Goal: Task Accomplishment & Management: Use online tool/utility

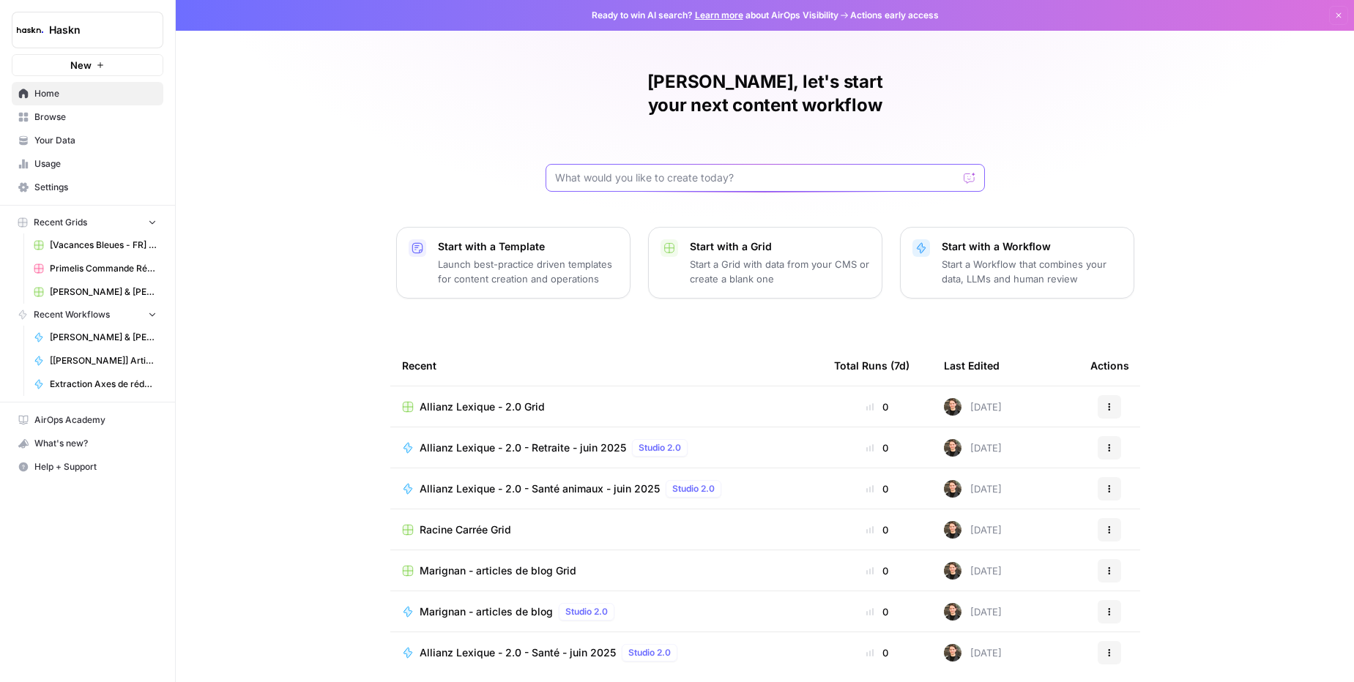
click at [650, 171] on input "text" at bounding box center [756, 178] width 403 height 15
type input "dyson"
click at [974, 168] on button "Send" at bounding box center [969, 177] width 19 height 19
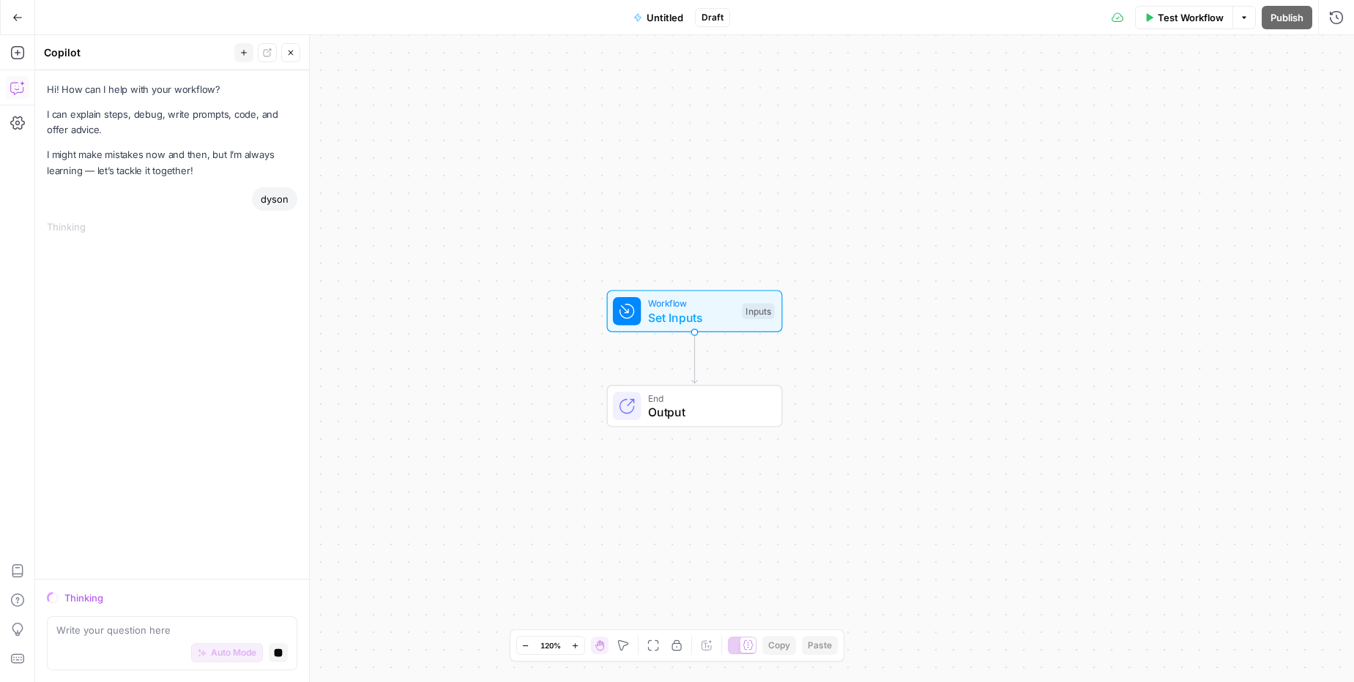
click at [18, 9] on button "Go Back" at bounding box center [17, 17] width 26 height 26
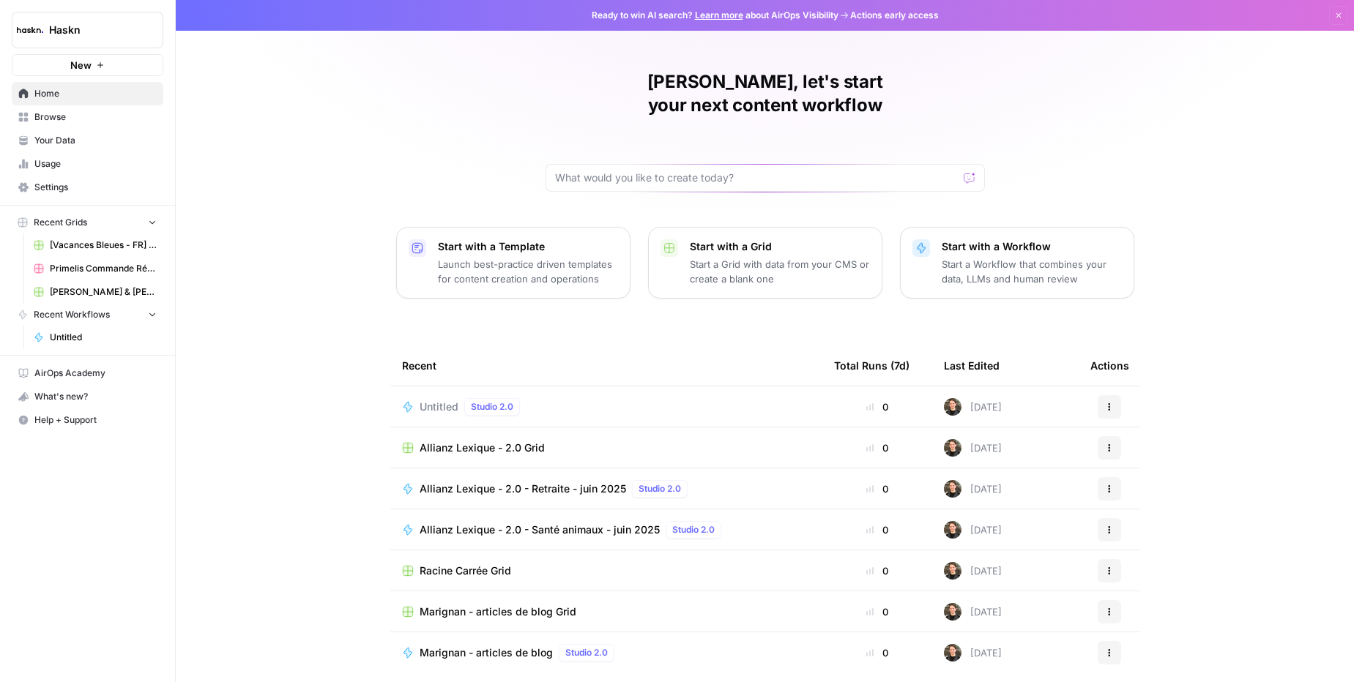
click at [1099, 395] on button "Actions" at bounding box center [1108, 406] width 23 height 23
click at [1129, 447] on span "Delete" at bounding box center [1184, 451] width 117 height 15
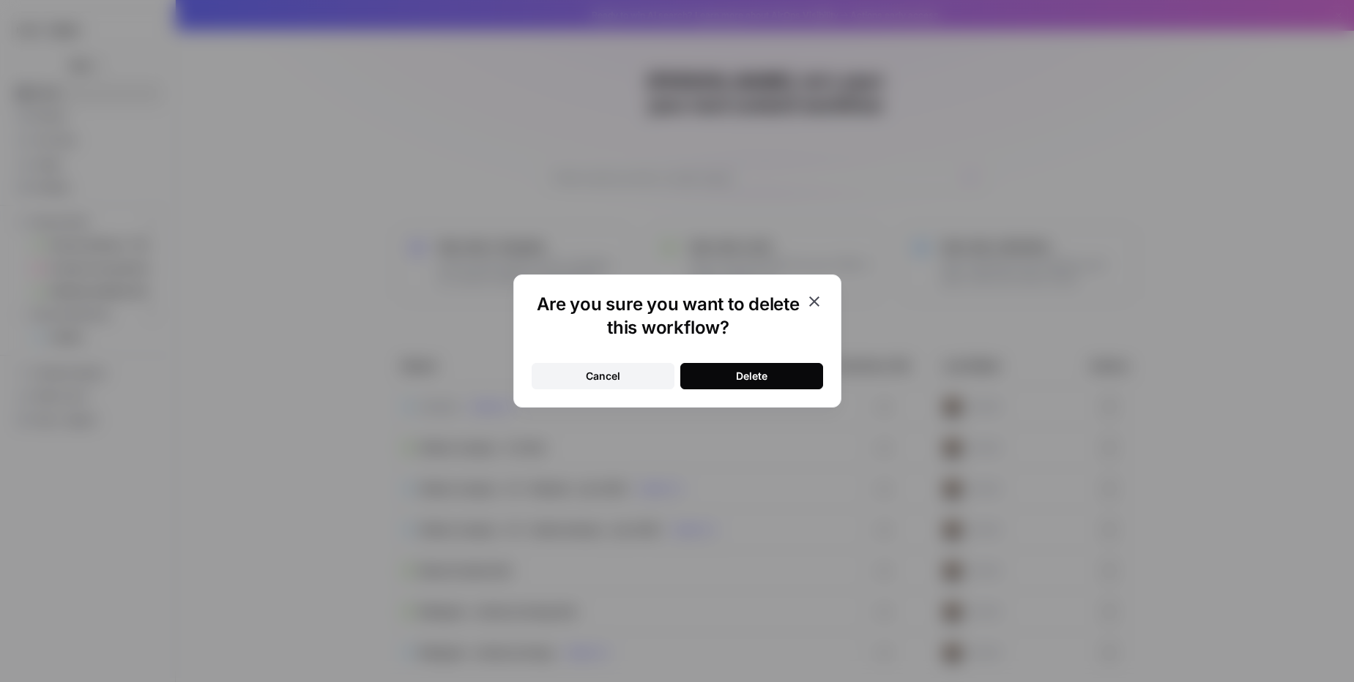
click at [764, 389] on div "Are you sure you want to delete this workflow? Cancel Delete" at bounding box center [677, 341] width 328 height 133
click at [734, 368] on button "Delete" at bounding box center [751, 376] width 143 height 26
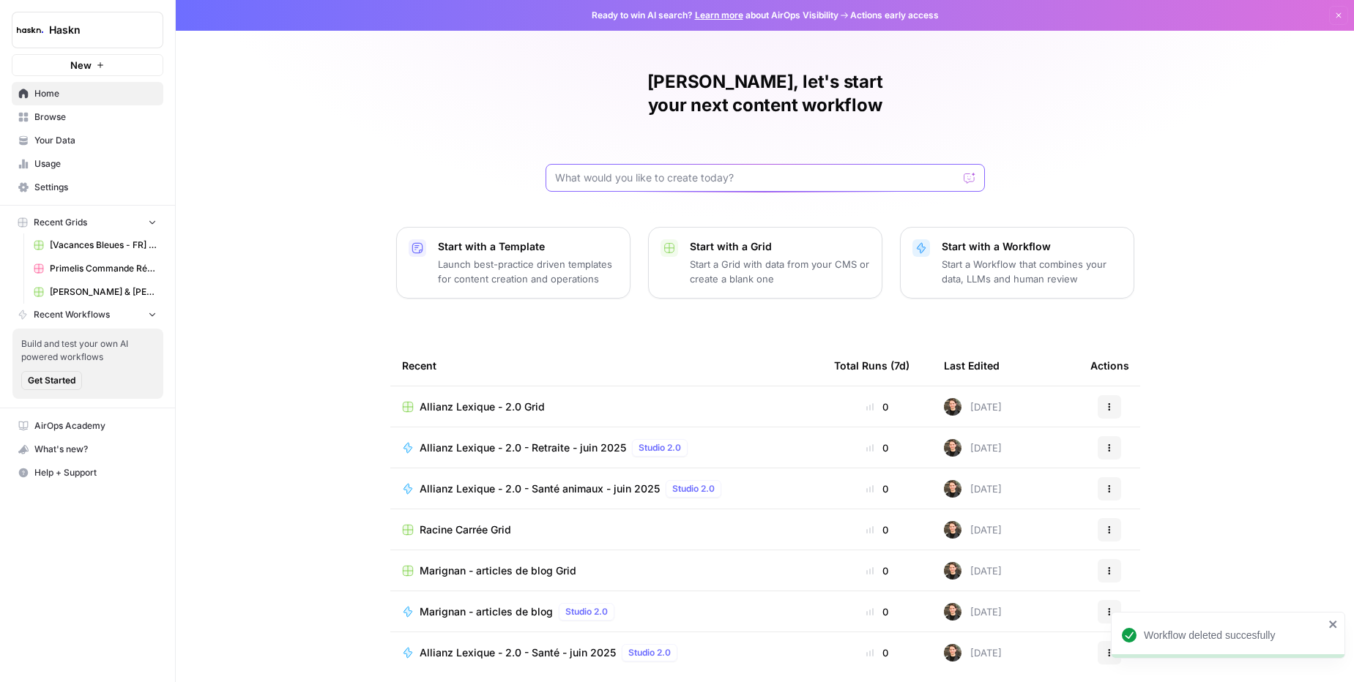
click at [687, 171] on input "text" at bounding box center [756, 178] width 403 height 15
click at [67, 116] on span "Browse" at bounding box center [95, 117] width 122 height 13
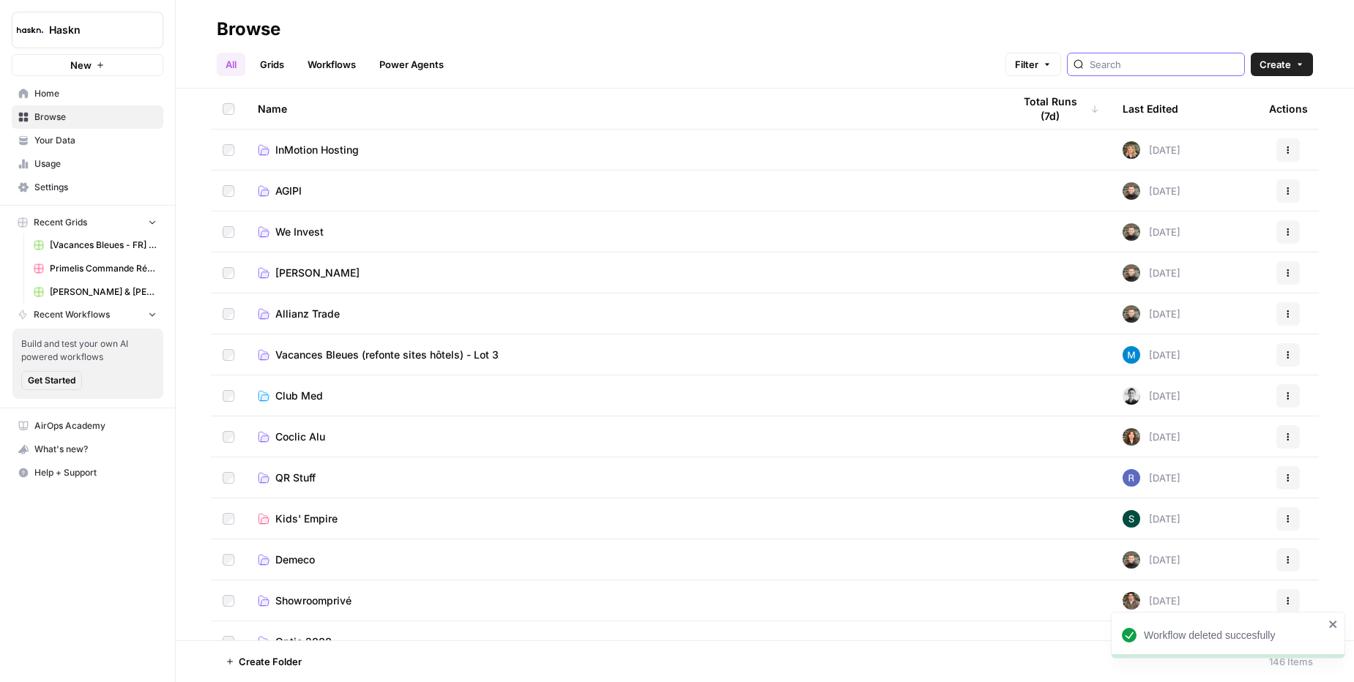
click at [1146, 61] on input "search" at bounding box center [1163, 64] width 149 height 15
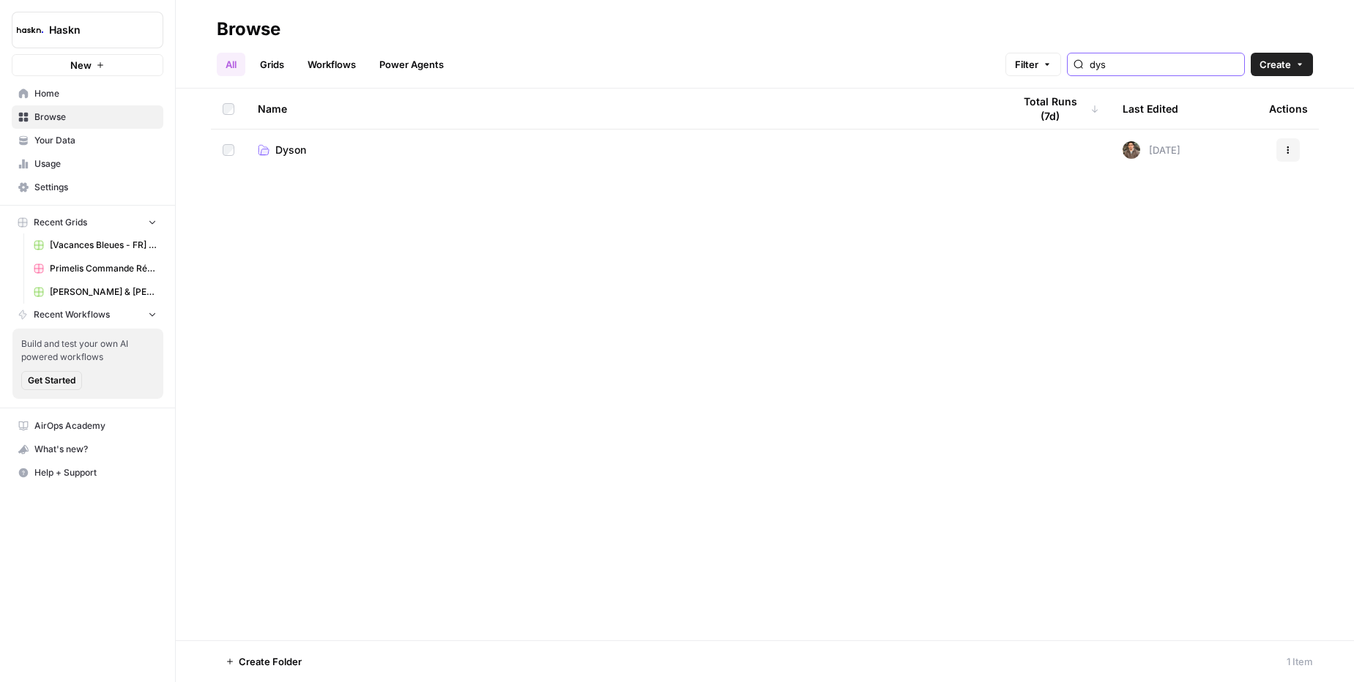
type input "dys"
click at [321, 146] on link "Dyson" at bounding box center [623, 150] width 731 height 15
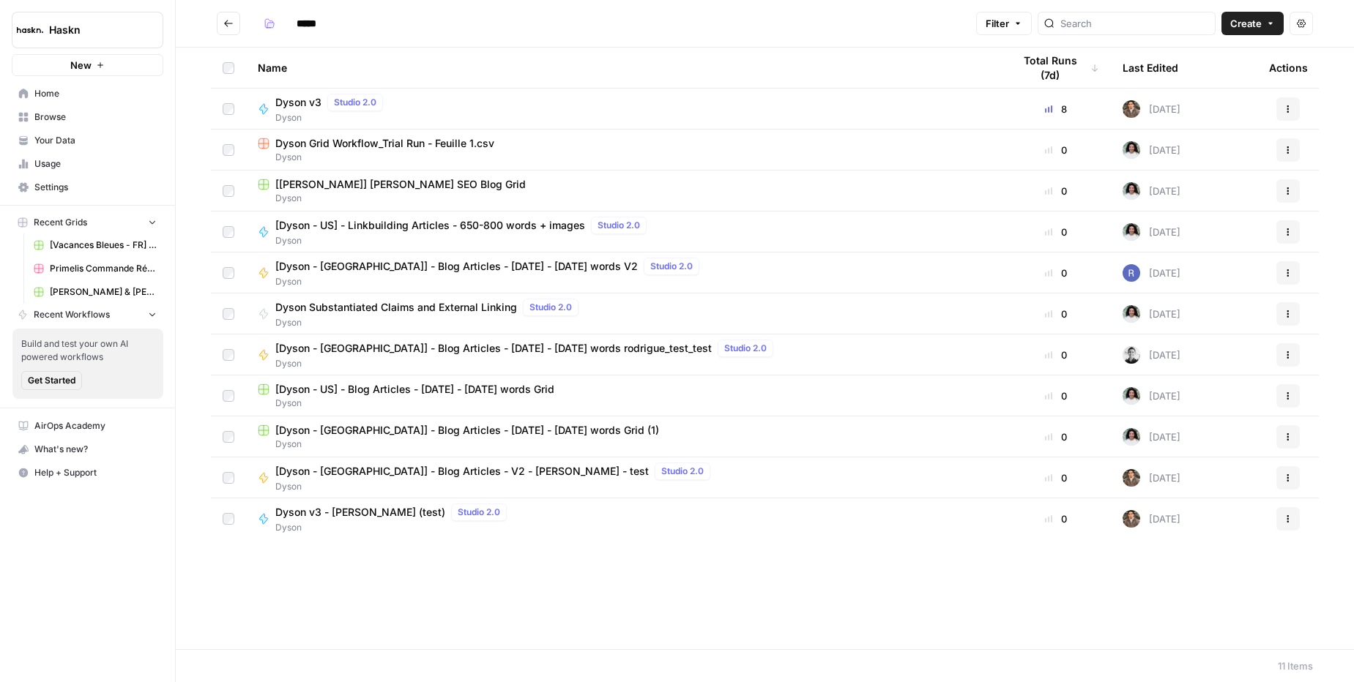
click at [306, 103] on span "Dyson v3" at bounding box center [298, 102] width 46 height 15
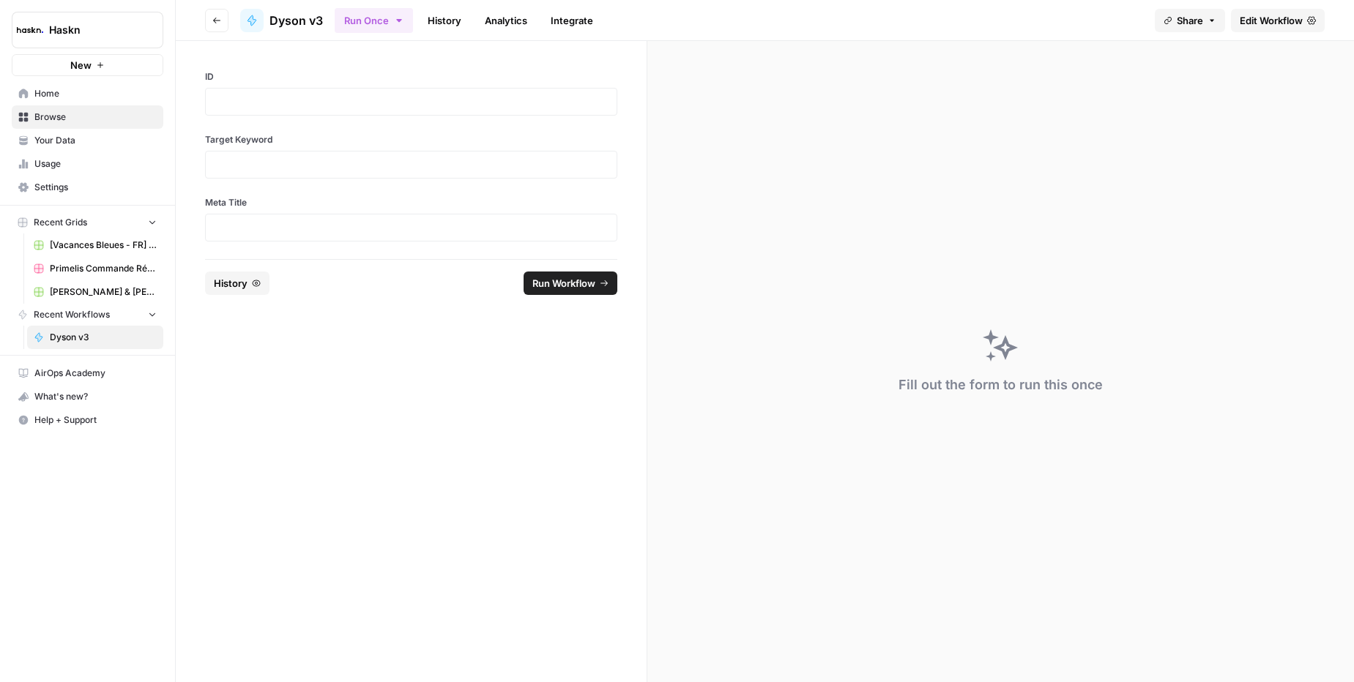
click at [1283, 22] on span "Edit Workflow" at bounding box center [1270, 20] width 63 height 15
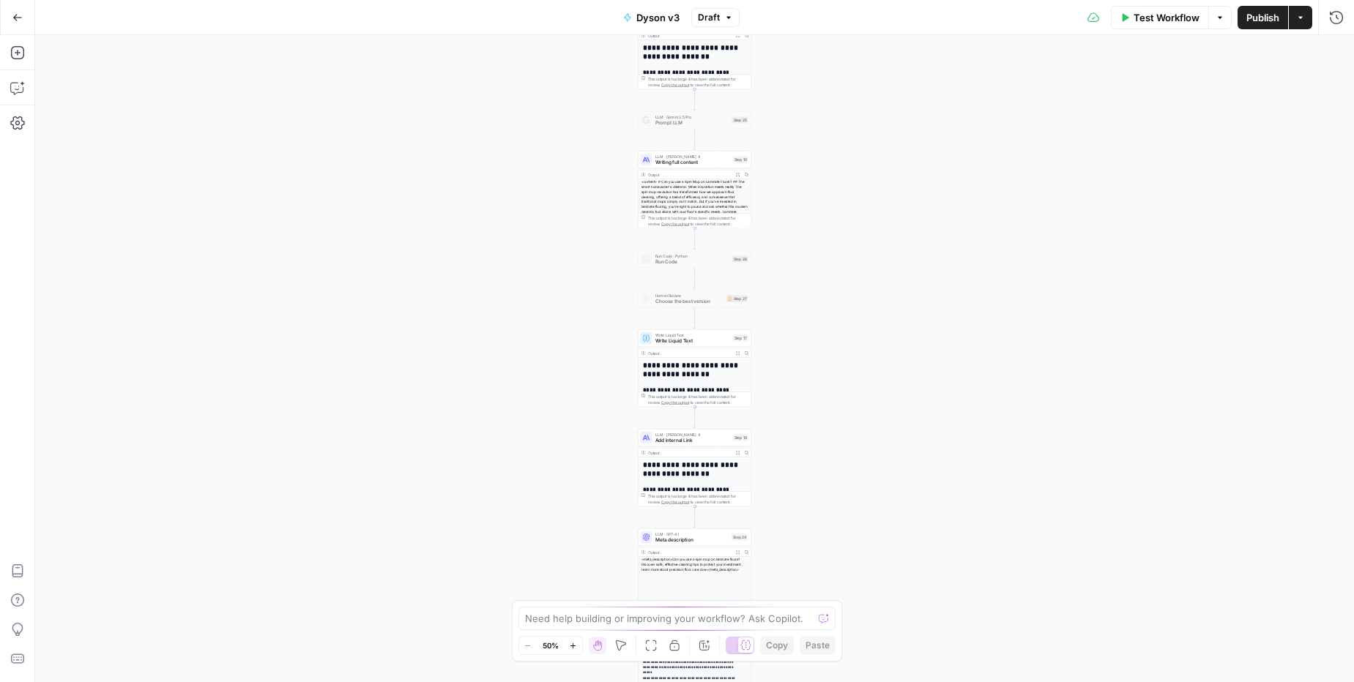
click at [572, 647] on icon "button" at bounding box center [573, 646] width 8 height 8
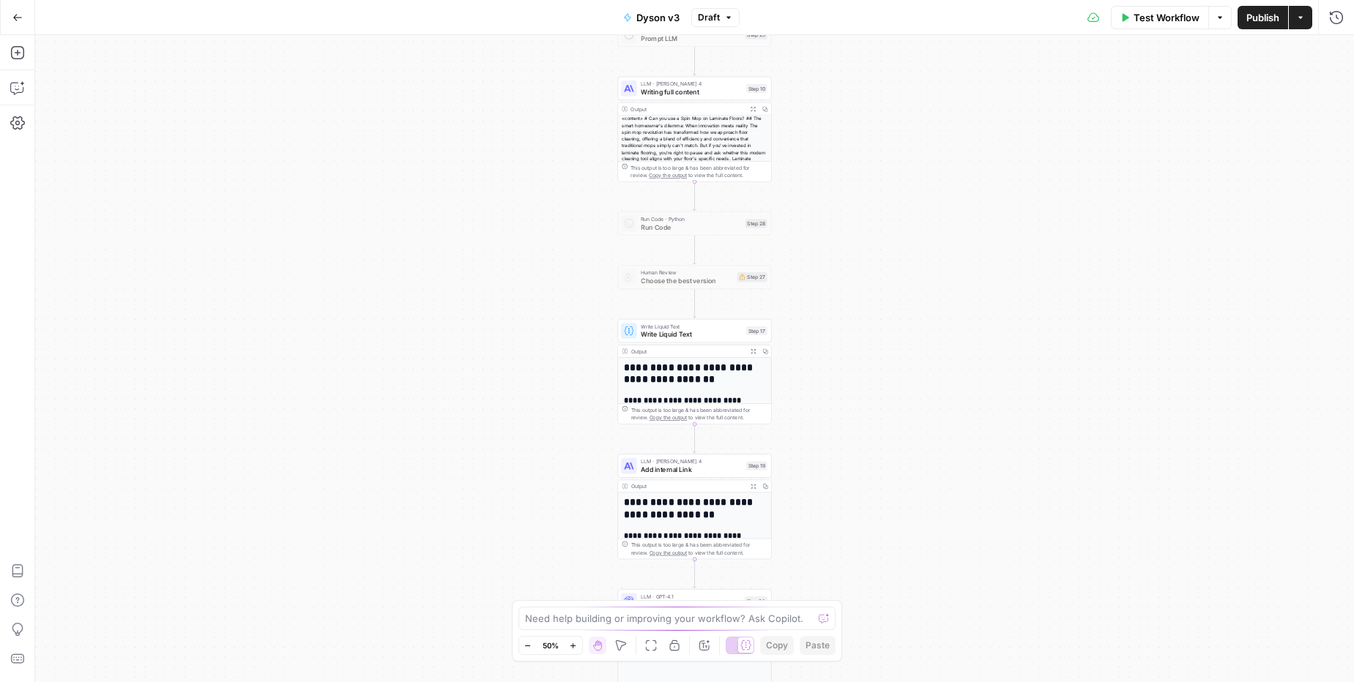
click at [572, 647] on icon "button" at bounding box center [573, 646] width 8 height 8
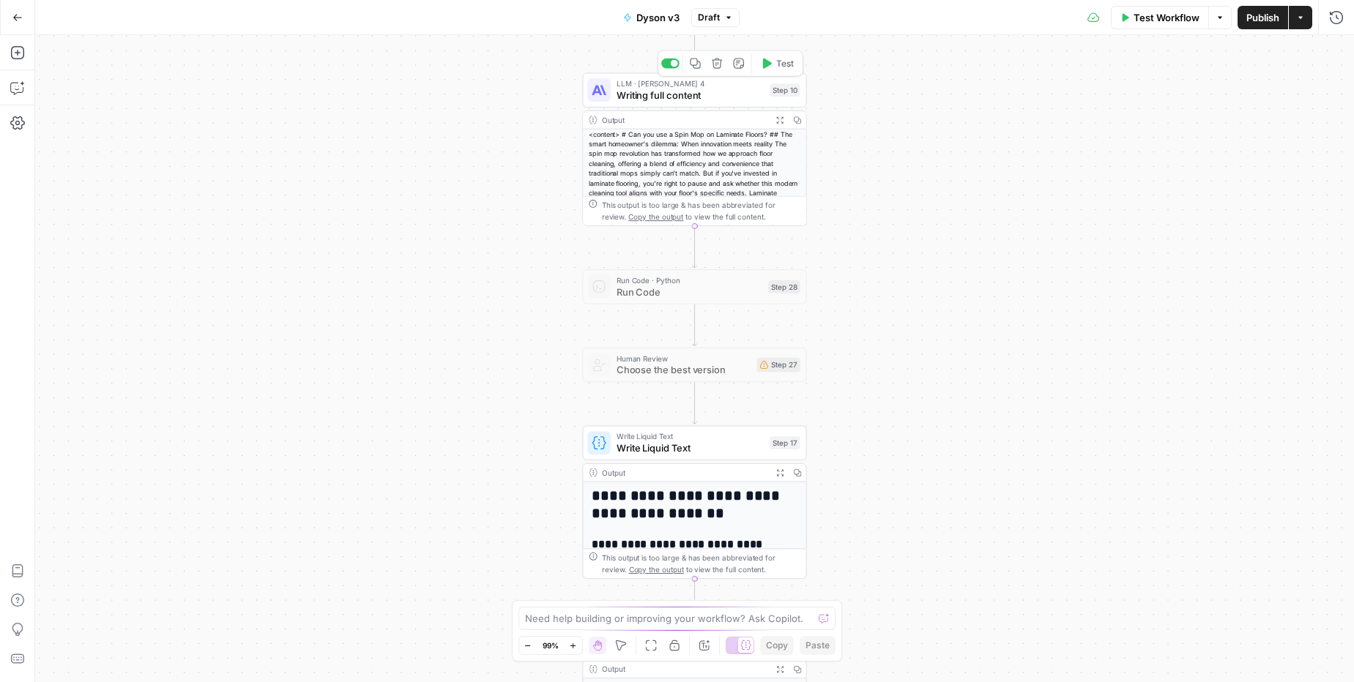
click at [676, 102] on span "Writing full content" at bounding box center [690, 95] width 148 height 15
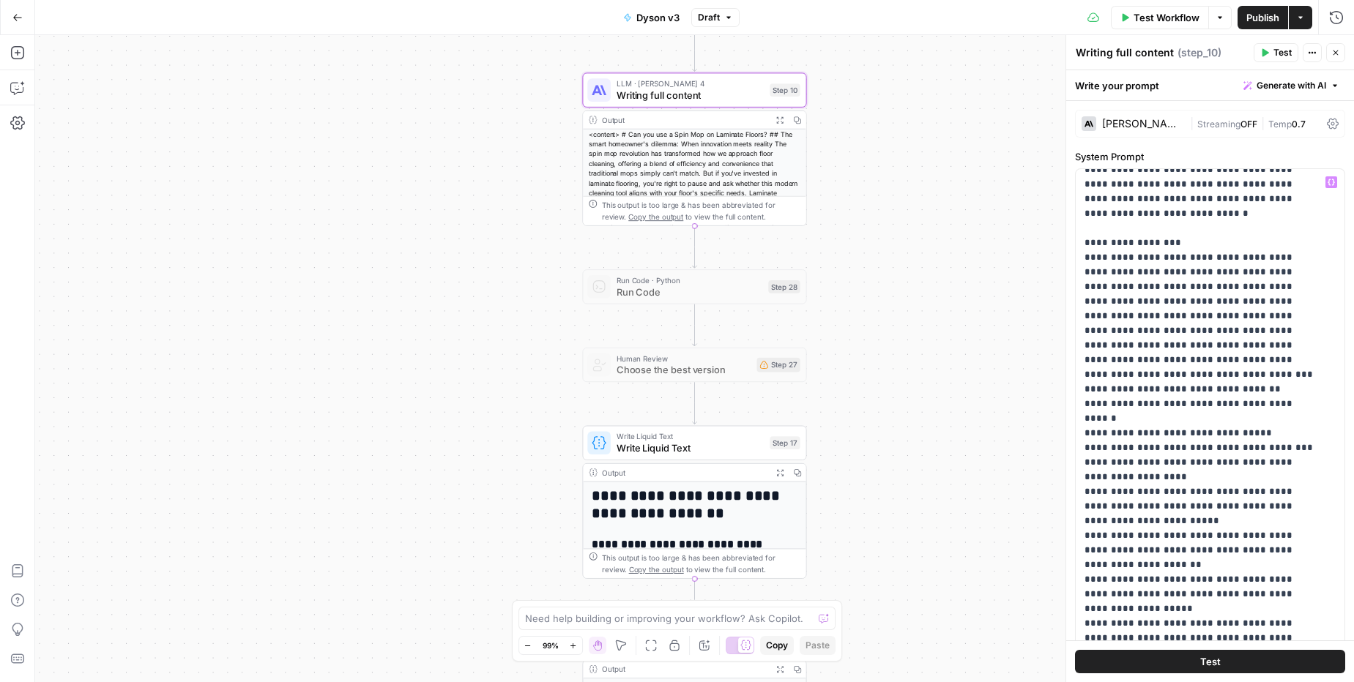
scroll to position [9020, 0]
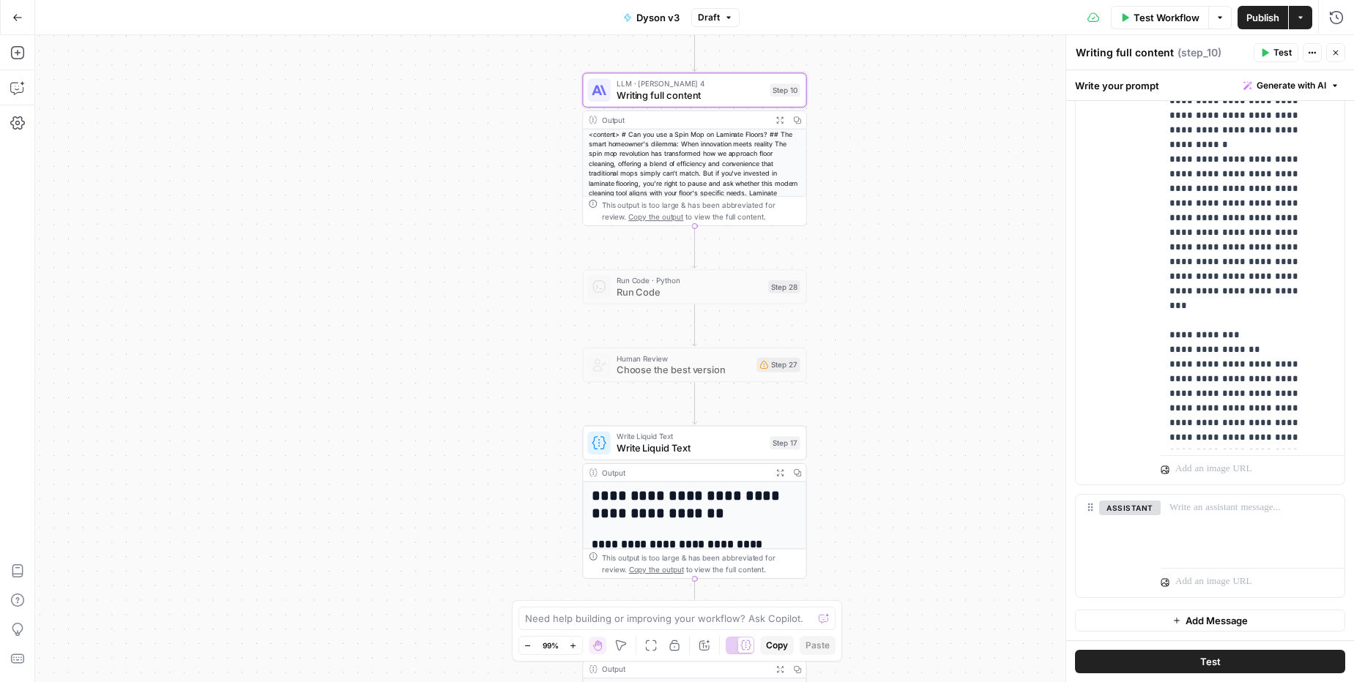
scroll to position [3, 0]
click at [1222, 508] on p at bounding box center [1252, 508] width 166 height 15
drag, startPoint x: 1234, startPoint y: 23, endPoint x: 1220, endPoint y: 53, distance: 33.7
click at [1234, 23] on div "Test Workflow Options Publish Actions Run History" at bounding box center [1046, 17] width 614 height 34
click at [1252, 27] on button "Publish" at bounding box center [1262, 17] width 51 height 23
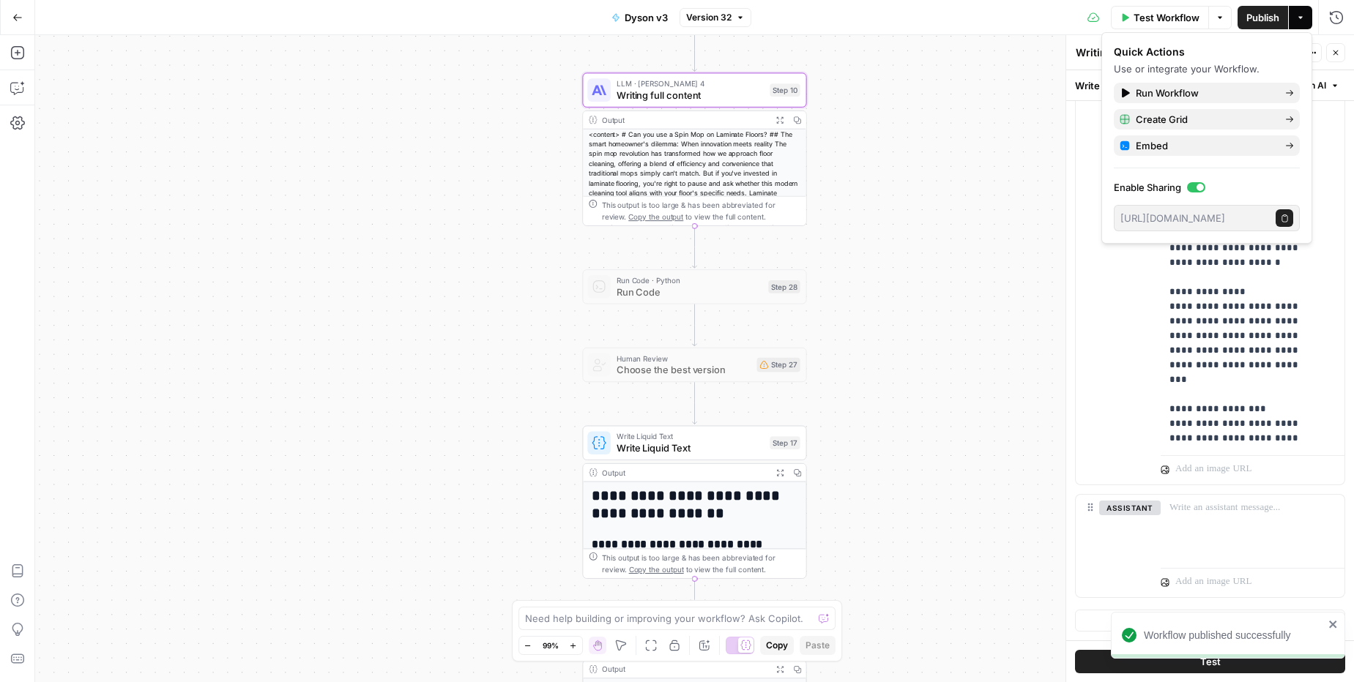
scroll to position [8286, 0]
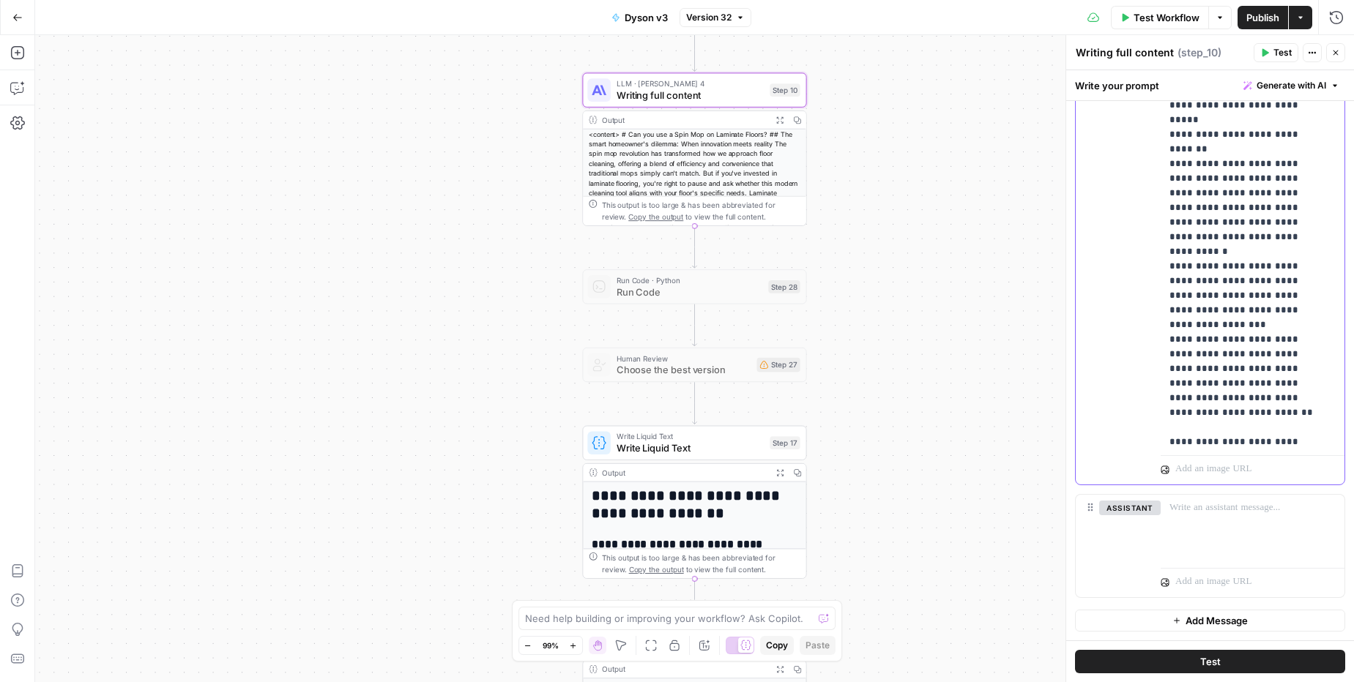
scroll to position [10702, 0]
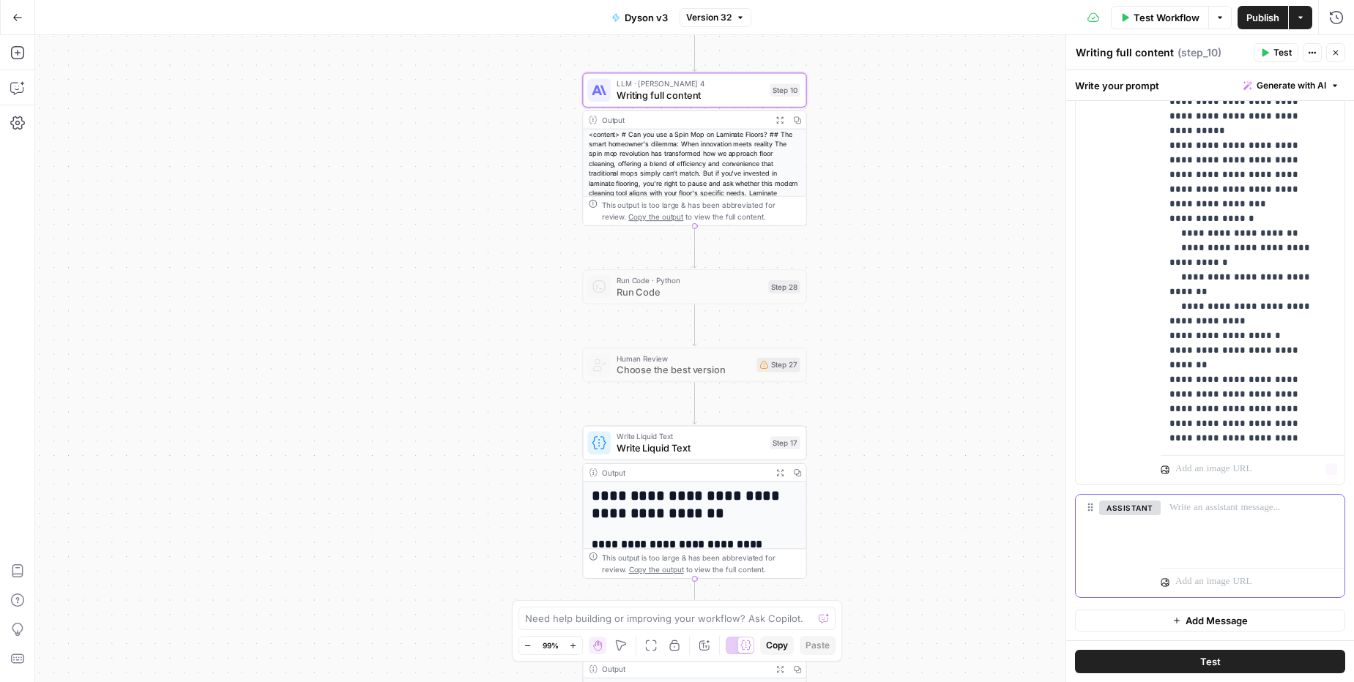
click at [1240, 544] on div at bounding box center [1252, 528] width 184 height 67
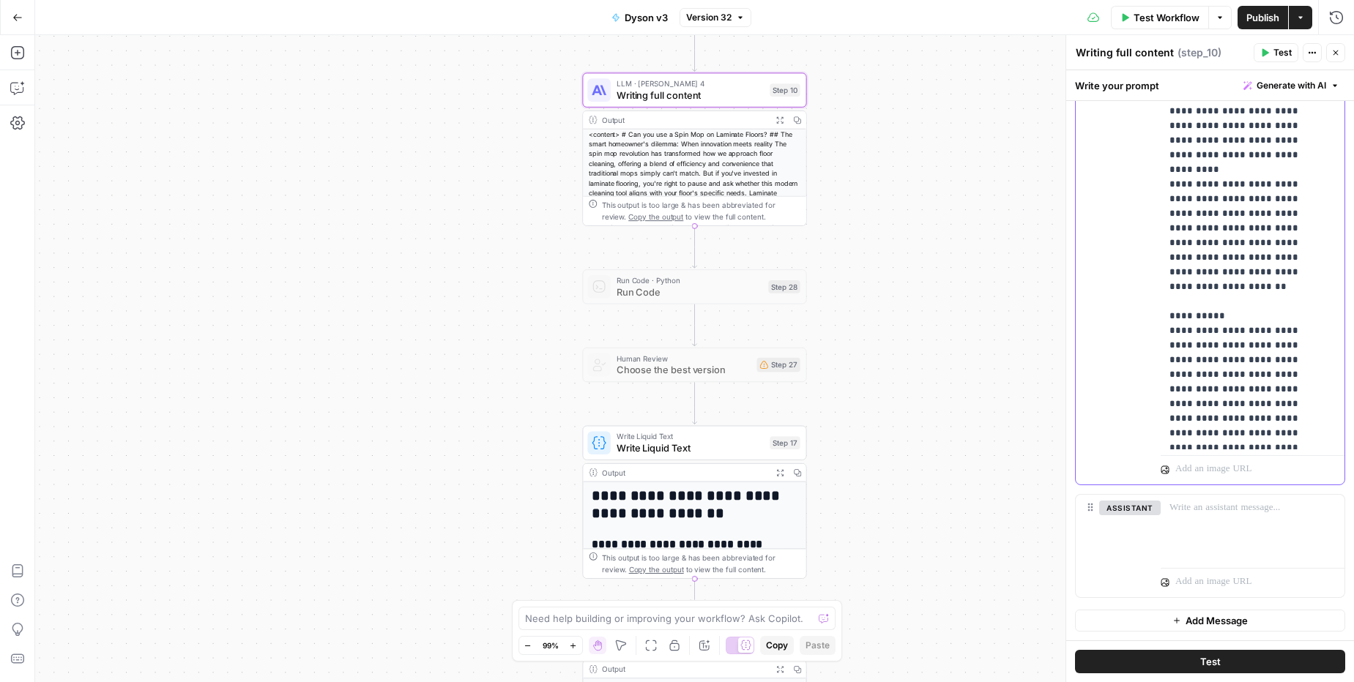
scroll to position [12099, 0]
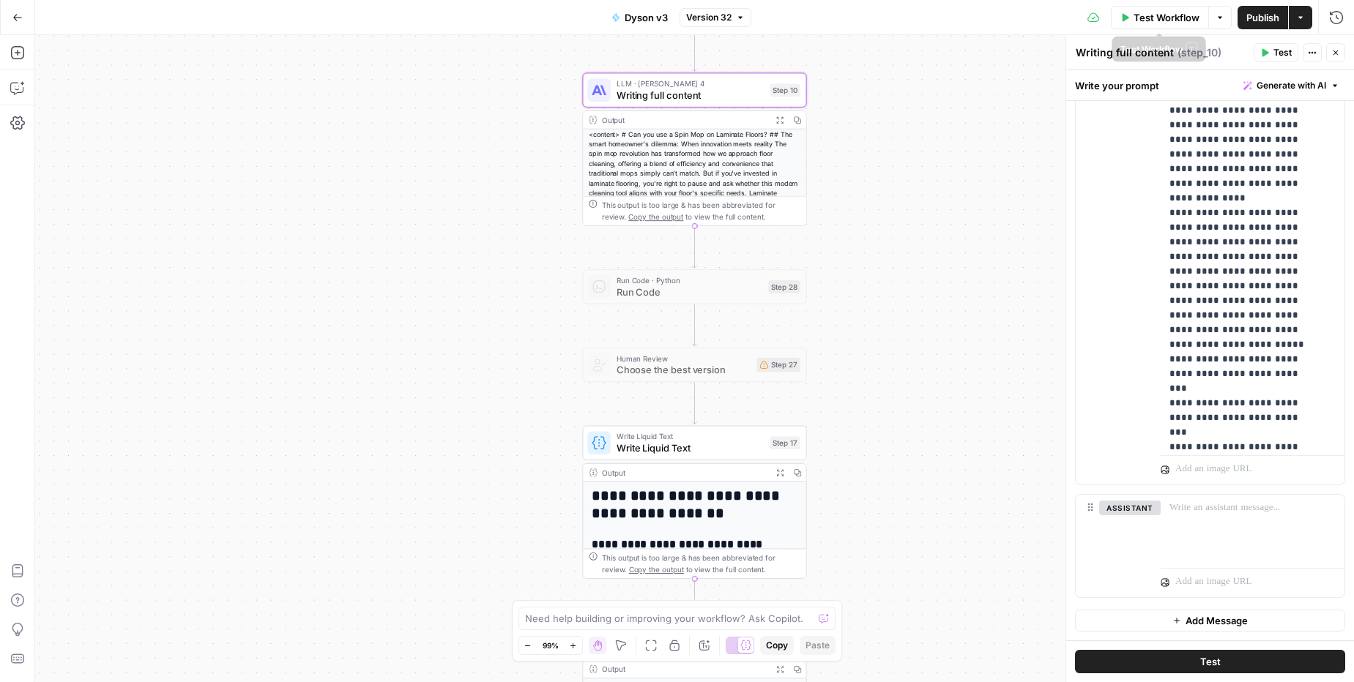
click at [1186, 18] on span "Test Workflow" at bounding box center [1166, 17] width 66 height 15
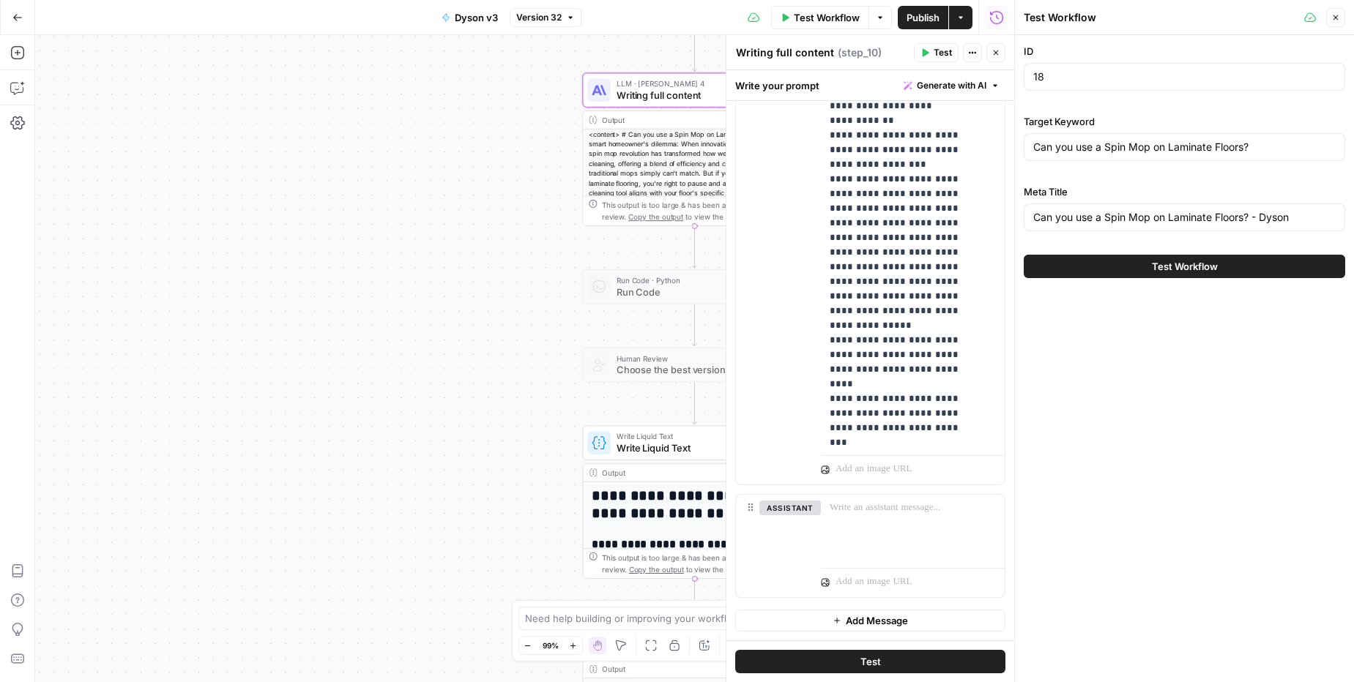
scroll to position [6386, 0]
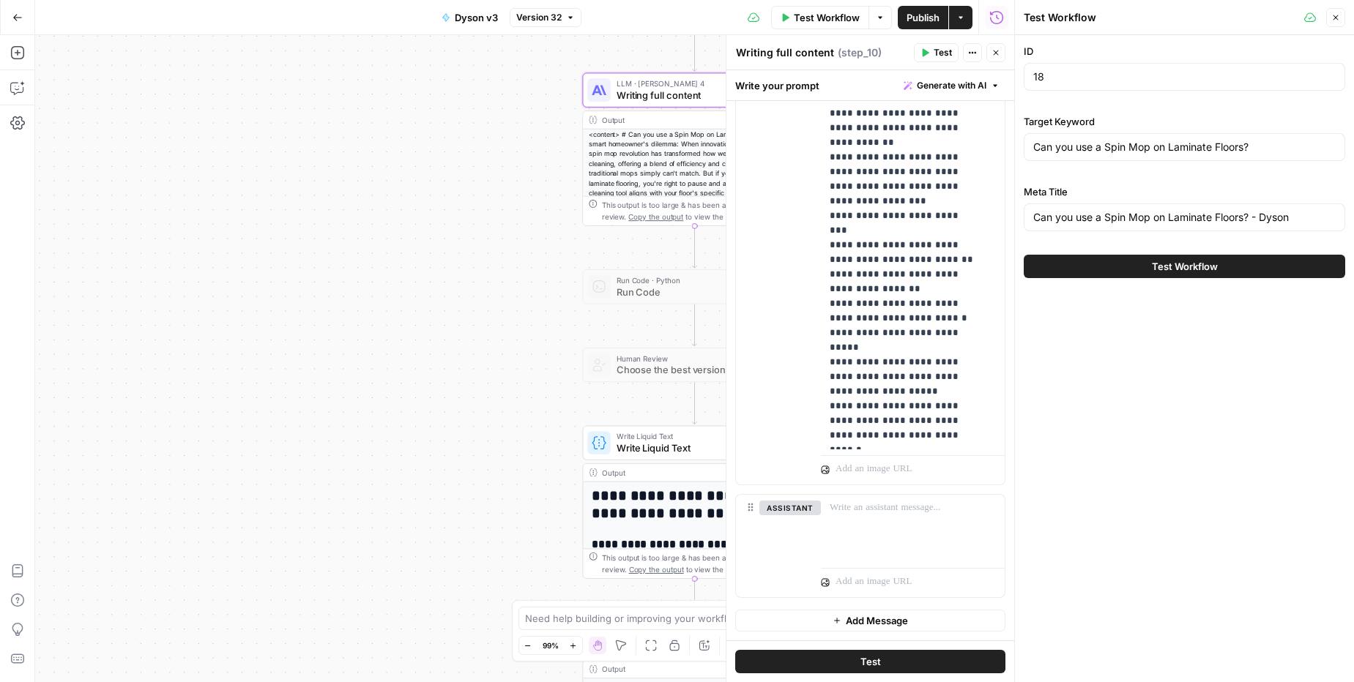
drag, startPoint x: 1044, startPoint y: 84, endPoint x: 1056, endPoint y: 75, distance: 15.1
click at [1056, 75] on div "18" at bounding box center [1183, 77] width 321 height 28
drag, startPoint x: 1056, startPoint y: 75, endPoint x: 999, endPoint y: 76, distance: 57.1
click at [999, 76] on body "Haskn New Home Browse Your Data Usage Settings Recent Grids [Vacances Bleues - …" at bounding box center [677, 341] width 1354 height 682
type input "34"
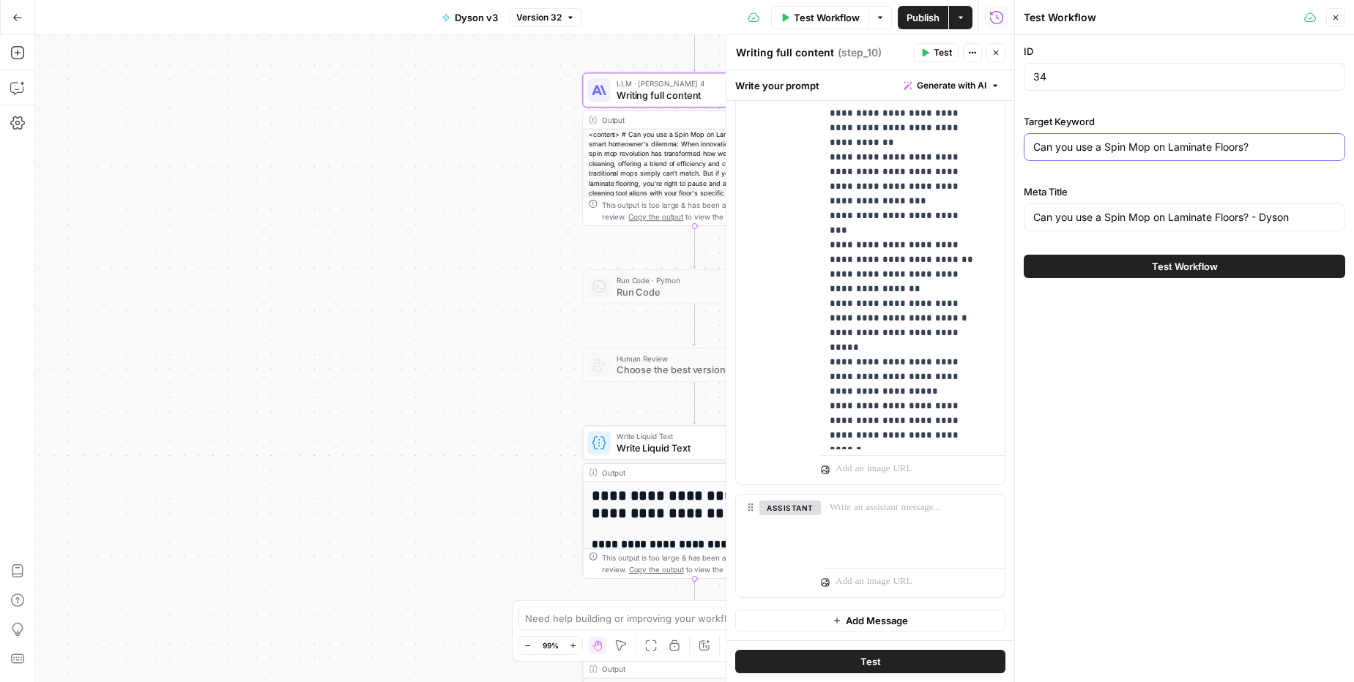
click at [1183, 146] on input "Can you use a Spin Mop on Laminate Floors?" at bounding box center [1184, 147] width 302 height 15
paste input "ID 34_how to make hair grow faster"
drag, startPoint x: 1067, startPoint y: 150, endPoint x: 1012, endPoint y: 149, distance: 54.2
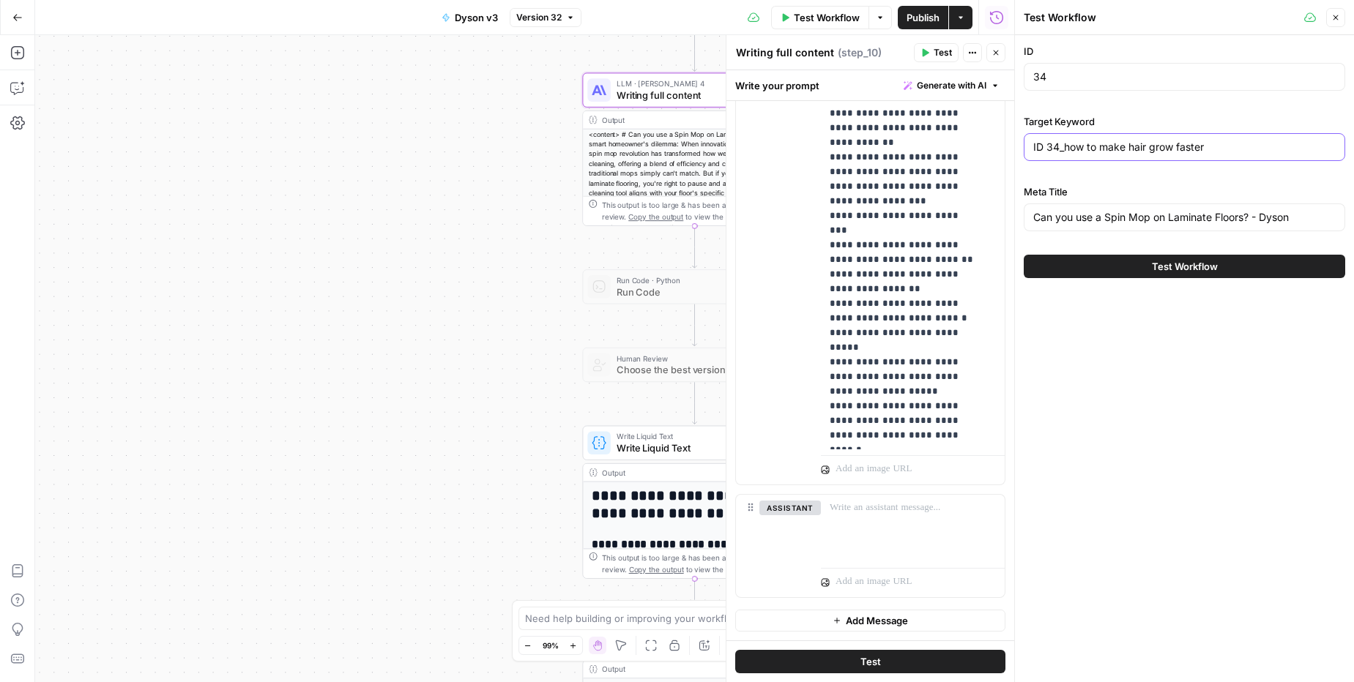
click at [1014, 149] on div "Test Workflow Close ID 34 Target Keyword ID 34_how to make hair grow faster Met…" at bounding box center [1184, 341] width 340 height 682
type input "How to make hair grow faster"
click at [1071, 216] on input "Can you use a Spin Mop on Laminate Floors? - Dyson" at bounding box center [1184, 217] width 302 height 15
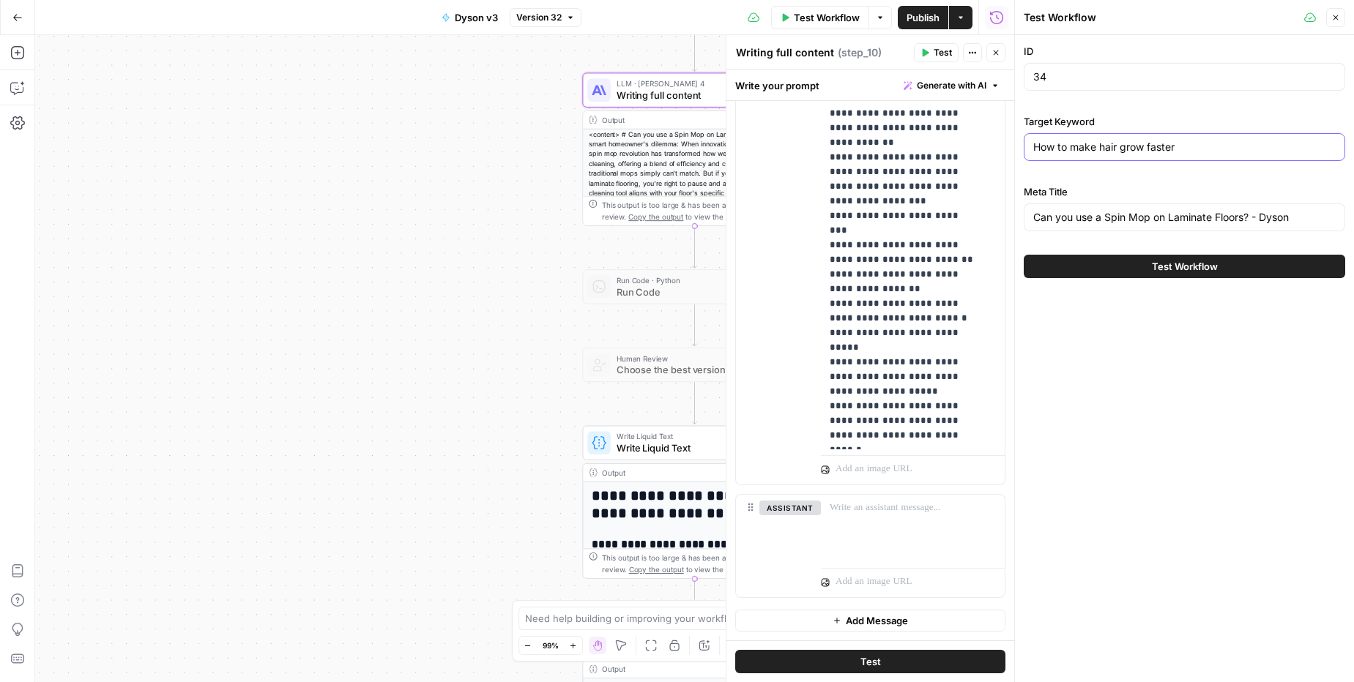
drag, startPoint x: 1219, startPoint y: 149, endPoint x: 1012, endPoint y: 149, distance: 207.2
click at [1014, 149] on div "Test Workflow Close ID 34 Target Keyword How to make hair grow faster Meta Titl…" at bounding box center [1184, 341] width 340 height 682
drag, startPoint x: 1034, startPoint y: 219, endPoint x: 1250, endPoint y: 221, distance: 215.2
click at [1250, 221] on input "Can you use a Spin Mop on Laminate Floors? - Dyson" at bounding box center [1184, 217] width 302 height 15
paste input "How to make hair grow faster"
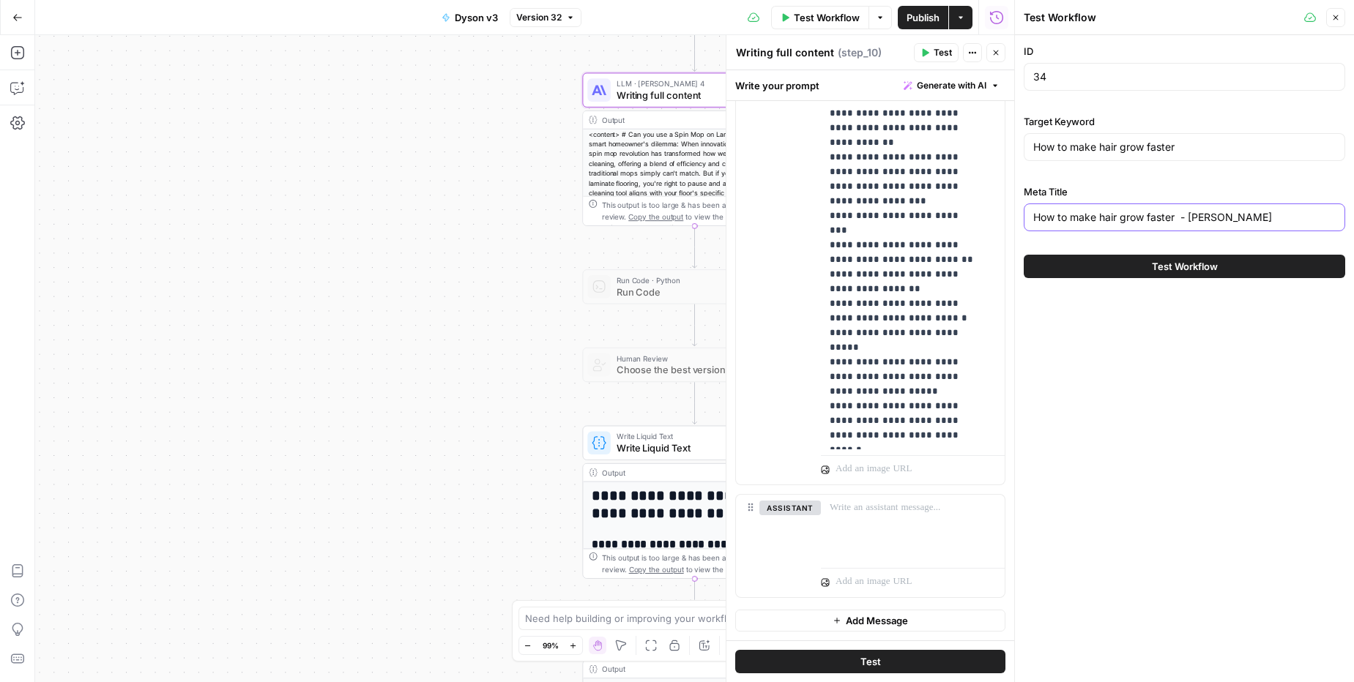
type input "How to make hair grow faster - Dyson"
click at [1208, 152] on input "How to make hair grow faster" at bounding box center [1184, 147] width 302 height 15
type input "How to make hair grow faster ?"
click at [1218, 269] on button "Test Workflow" at bounding box center [1183, 266] width 321 height 23
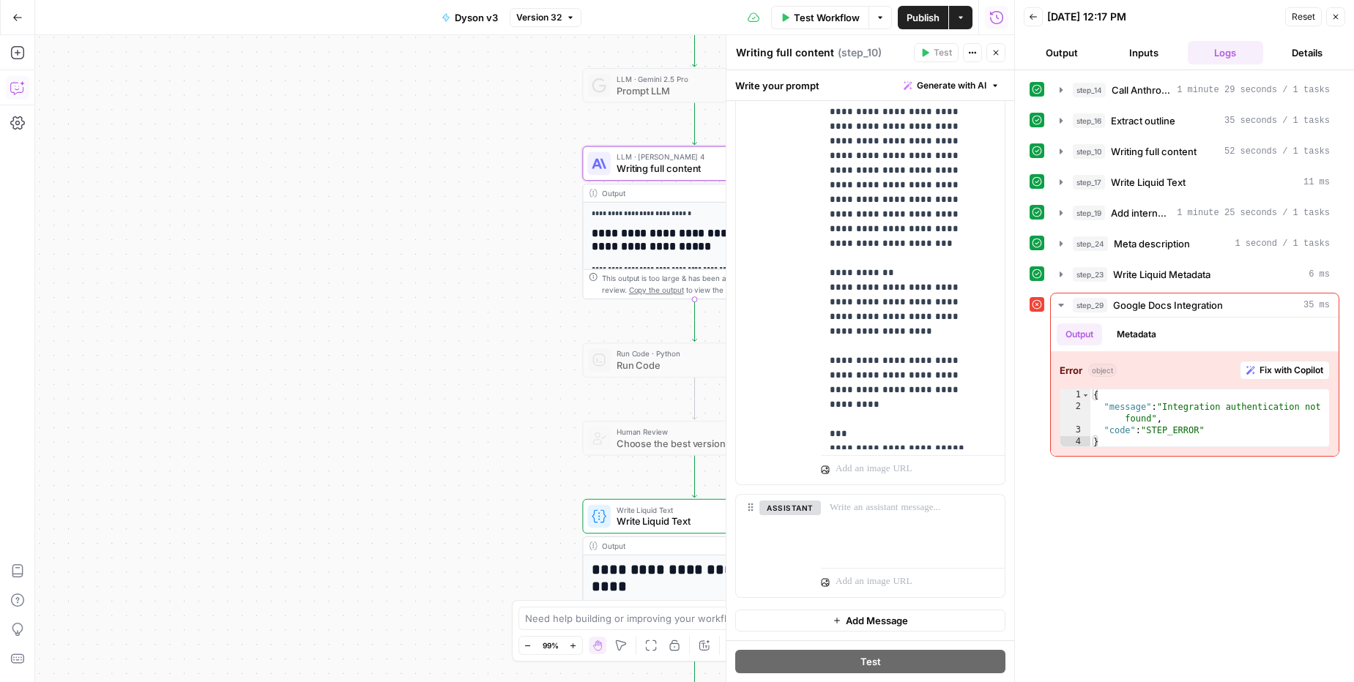
scroll to position [2321, 0]
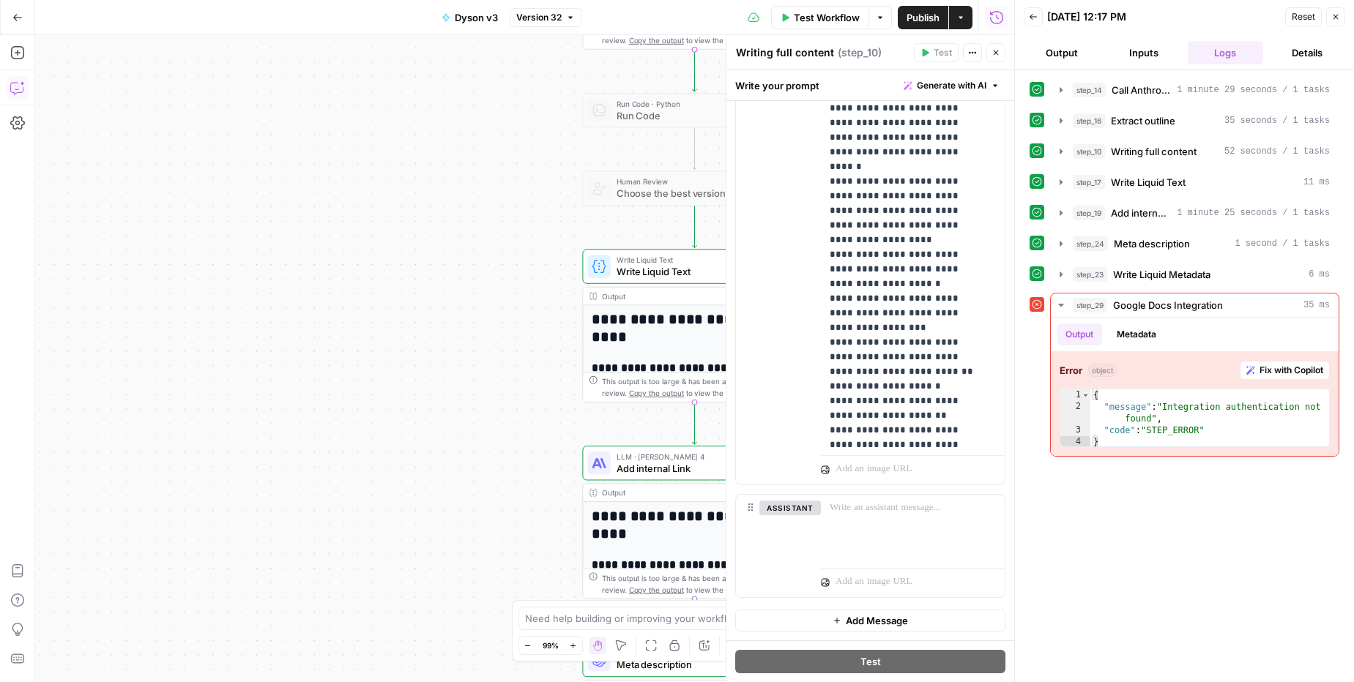
click at [1331, 16] on icon "button" at bounding box center [1335, 16] width 9 height 9
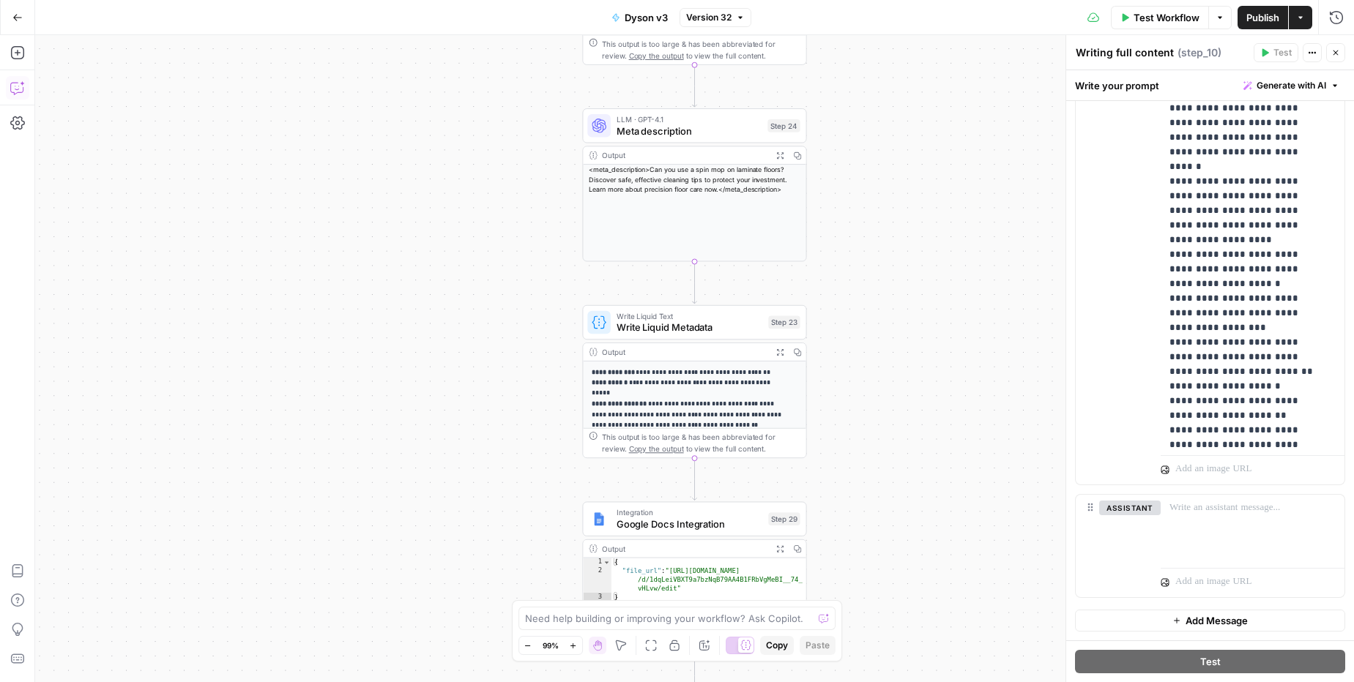
scroll to position [206, 0]
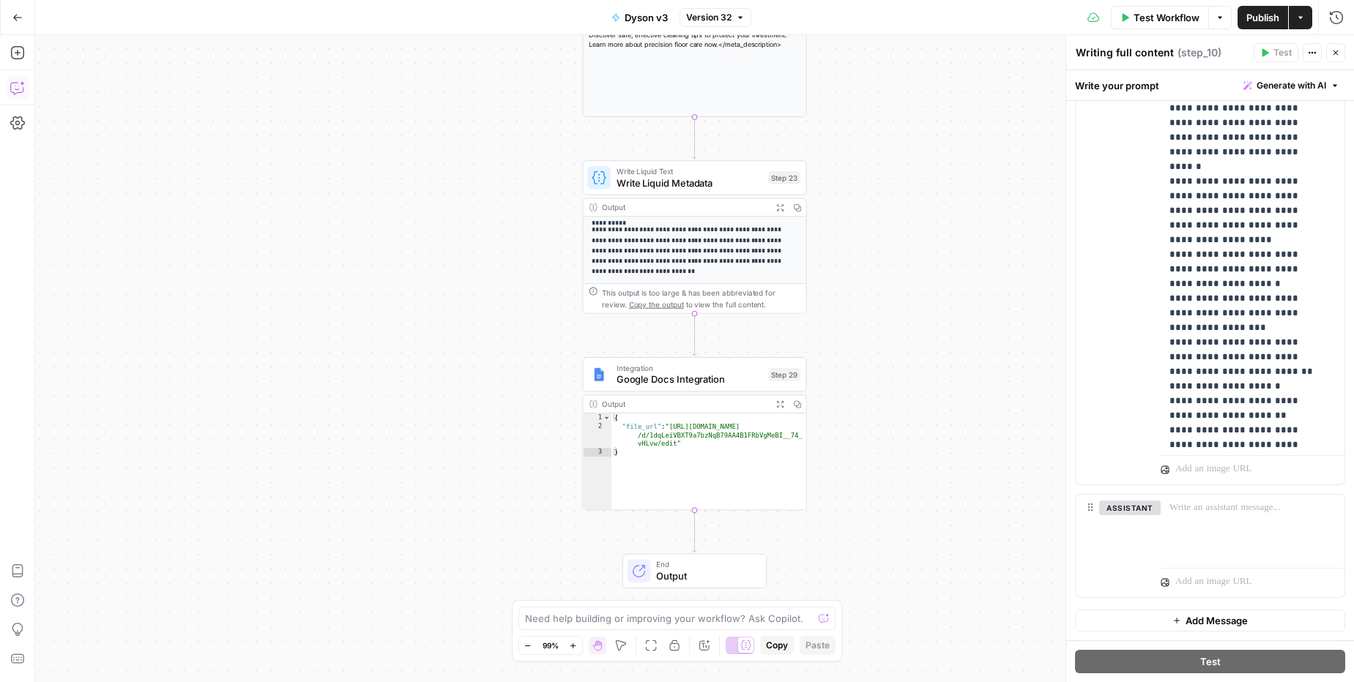
click at [713, 387] on div "Integration Google Docs Integration Step 29 Copy step Delete step Add Note Test" at bounding box center [694, 374] width 224 height 34
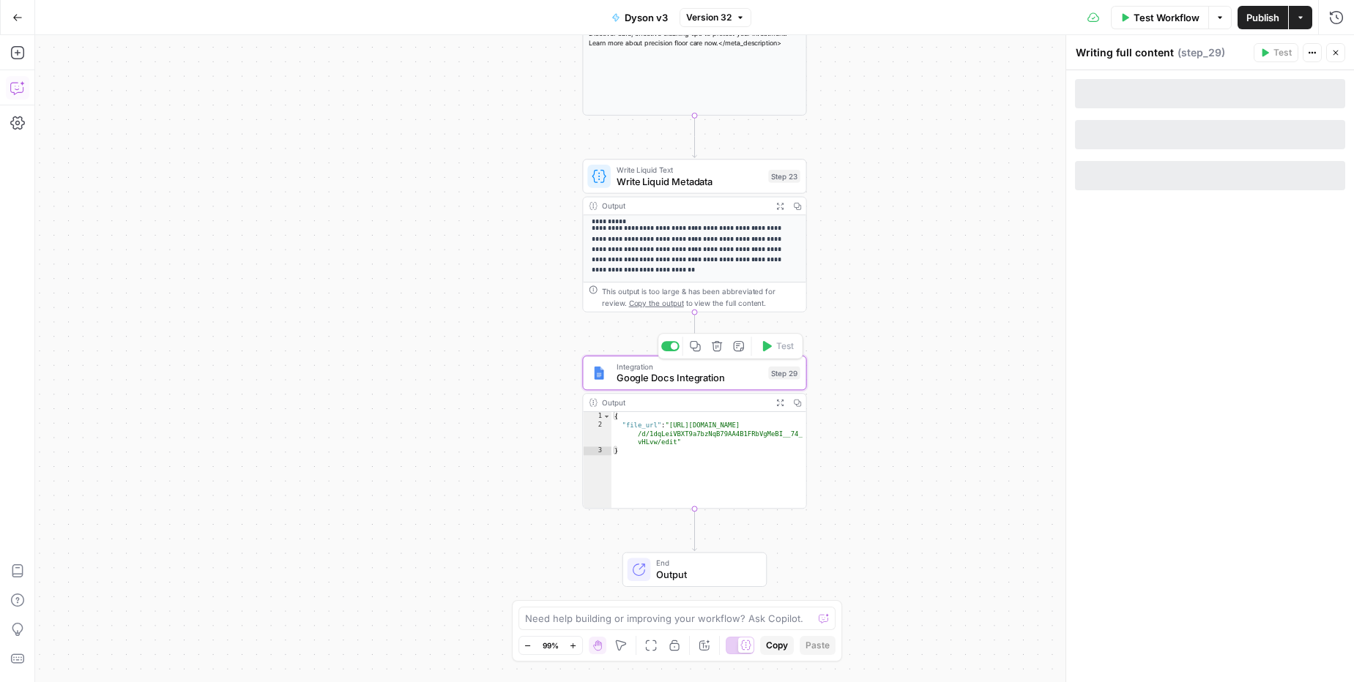
type textarea "Google Docs Integration"
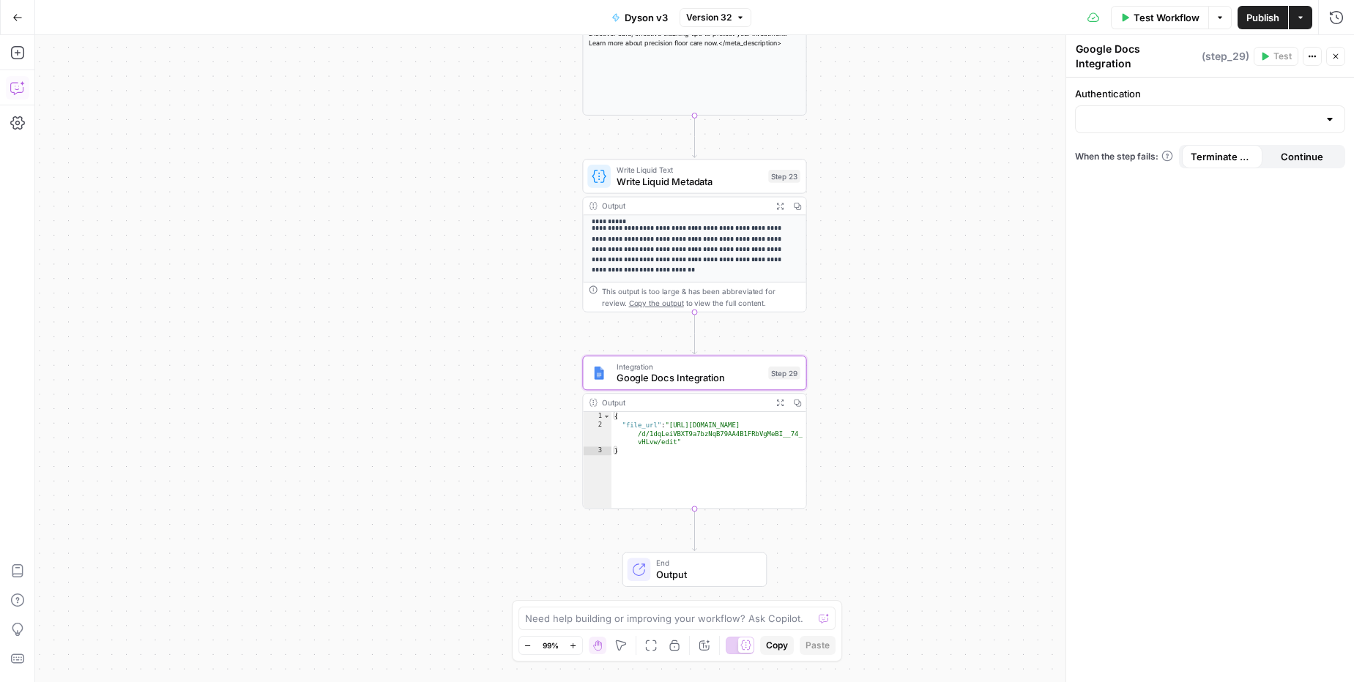
click at [1182, 105] on div at bounding box center [1210, 119] width 270 height 28
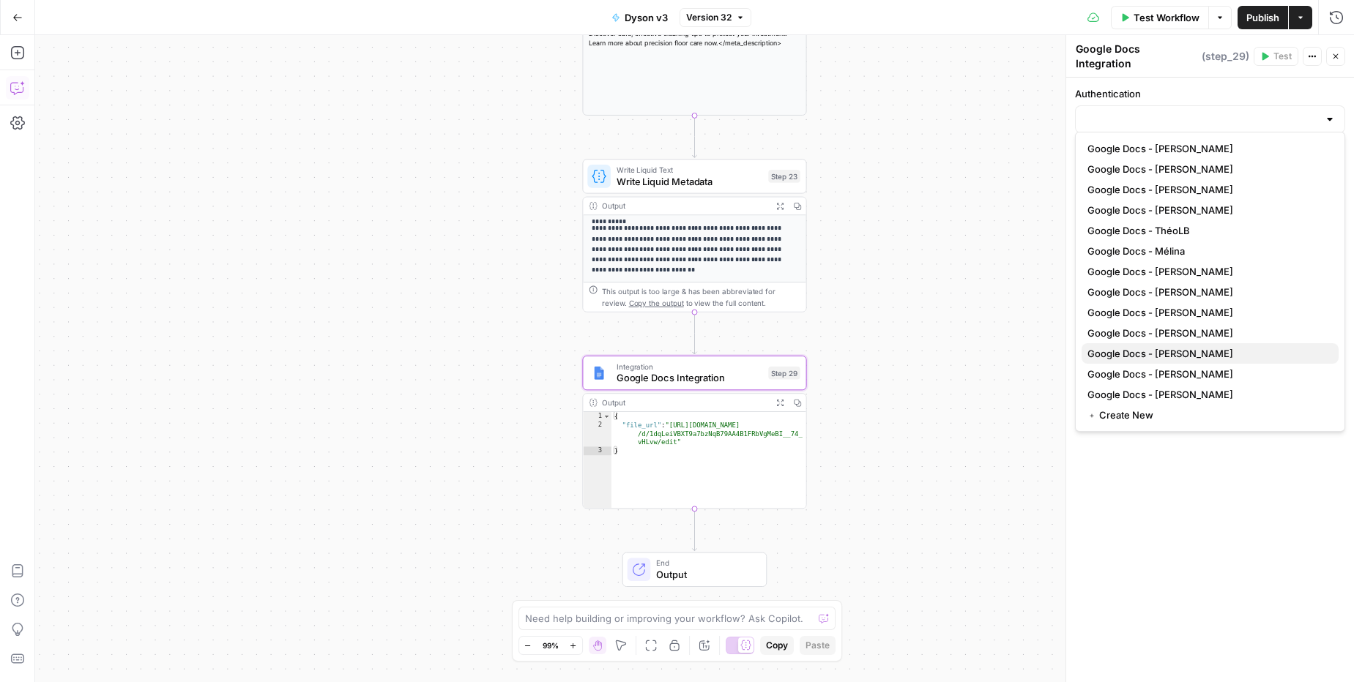
click at [1164, 361] on button "Google Docs - [PERSON_NAME]" at bounding box center [1209, 353] width 257 height 20
type input "Google Docs - [PERSON_NAME]"
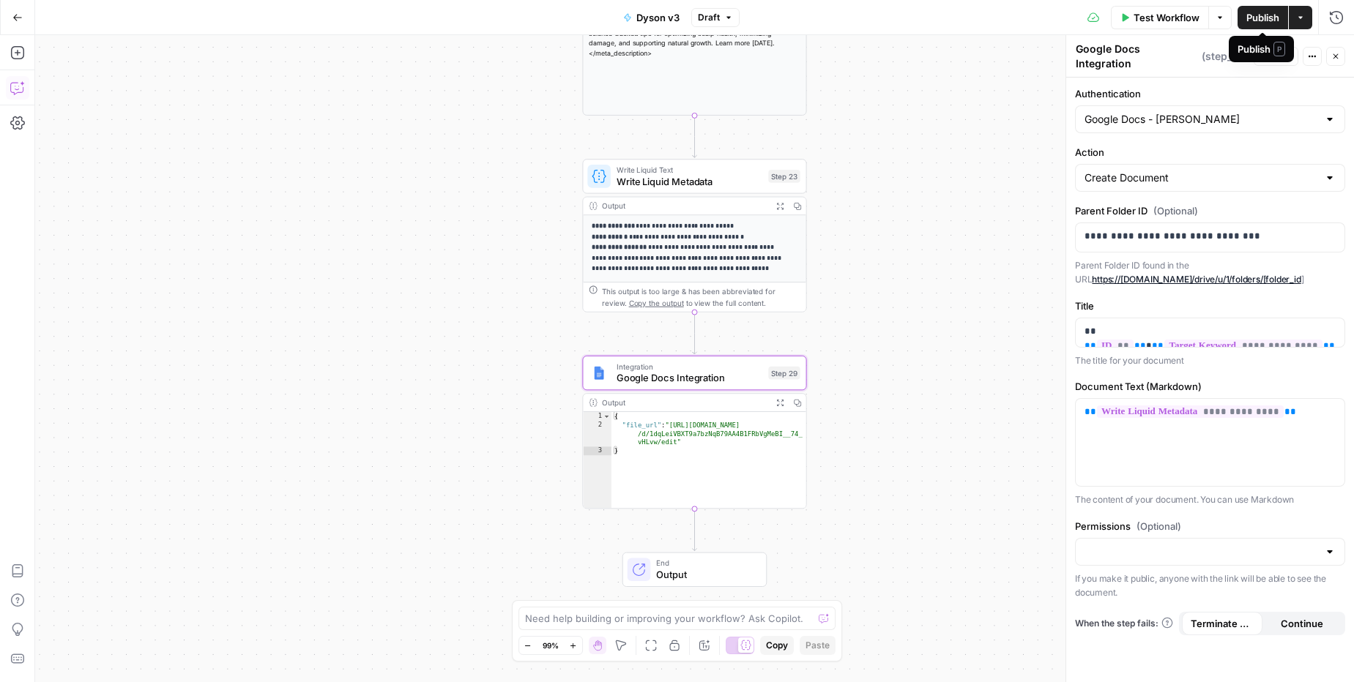
click at [1260, 26] on button "Publish" at bounding box center [1262, 17] width 51 height 23
click at [1146, 25] on button "Test Workflow" at bounding box center [1160, 17] width 98 height 23
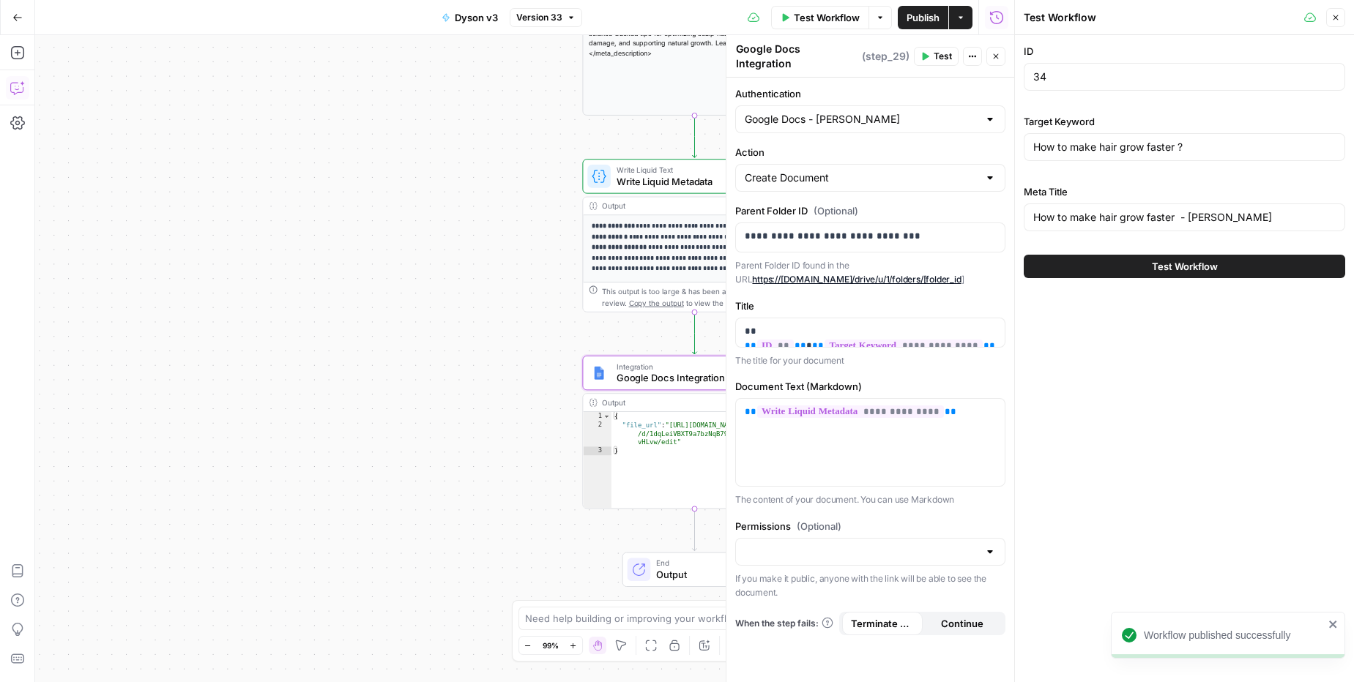
click at [1200, 273] on button "Test Workflow" at bounding box center [1183, 266] width 321 height 23
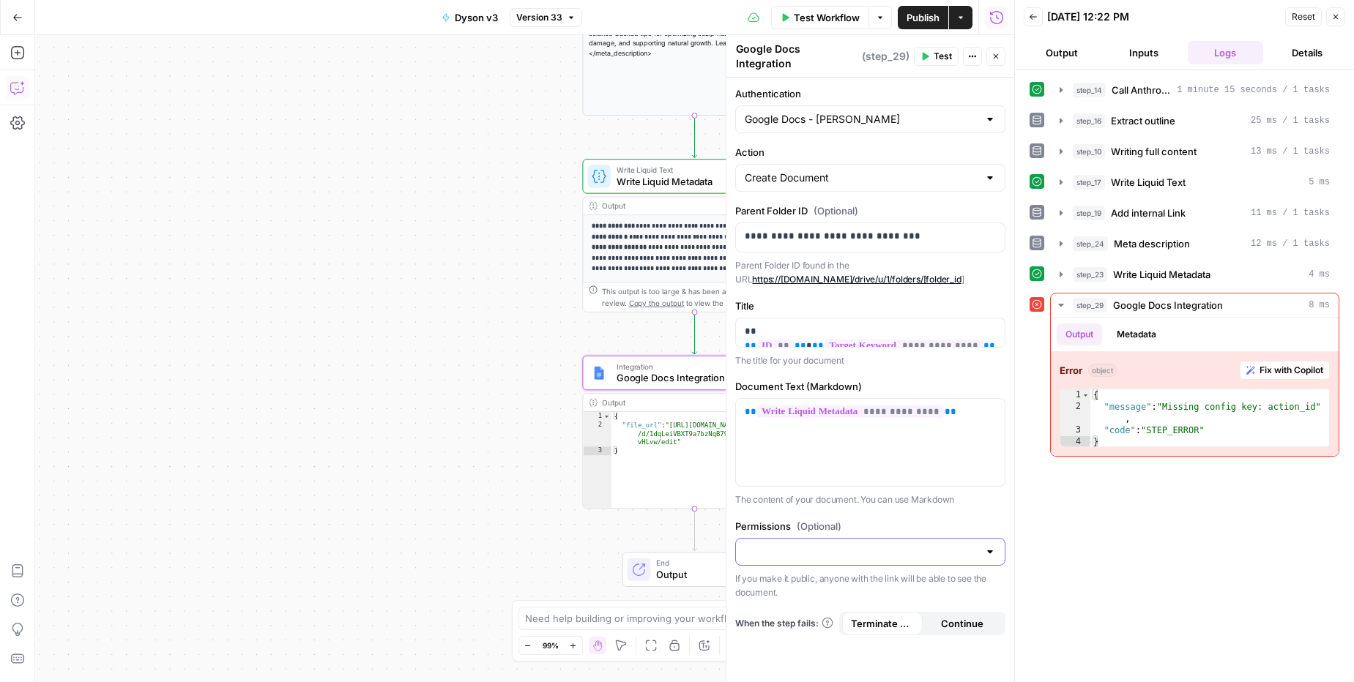
click at [930, 548] on input "Permissions (Optional)" at bounding box center [862, 552] width 234 height 15
drag, startPoint x: 943, startPoint y: 522, endPoint x: 918, endPoint y: 477, distance: 51.1
click at [934, 529] on div "Permissions (Optional) If you make it public, anyone with the link will be able…" at bounding box center [870, 559] width 270 height 81
click at [934, 116] on input "Authentication" at bounding box center [862, 119] width 234 height 15
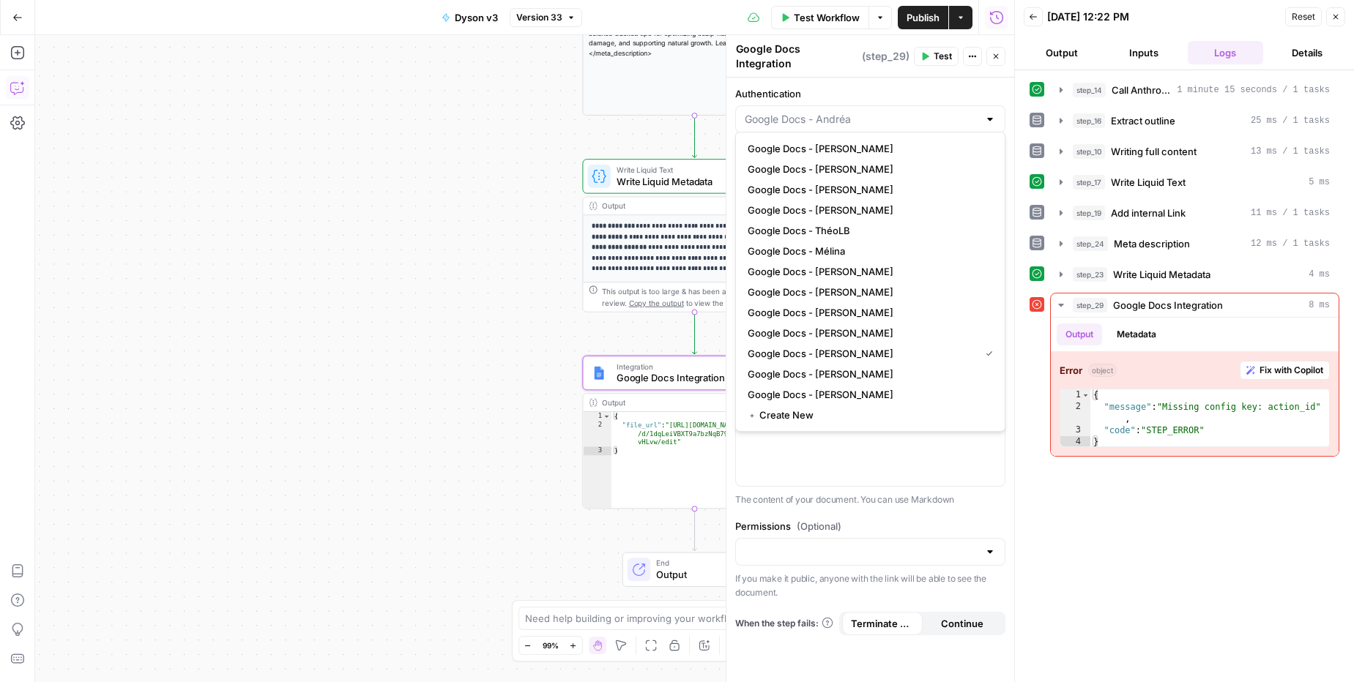
type input "Google Docs - [PERSON_NAME]"
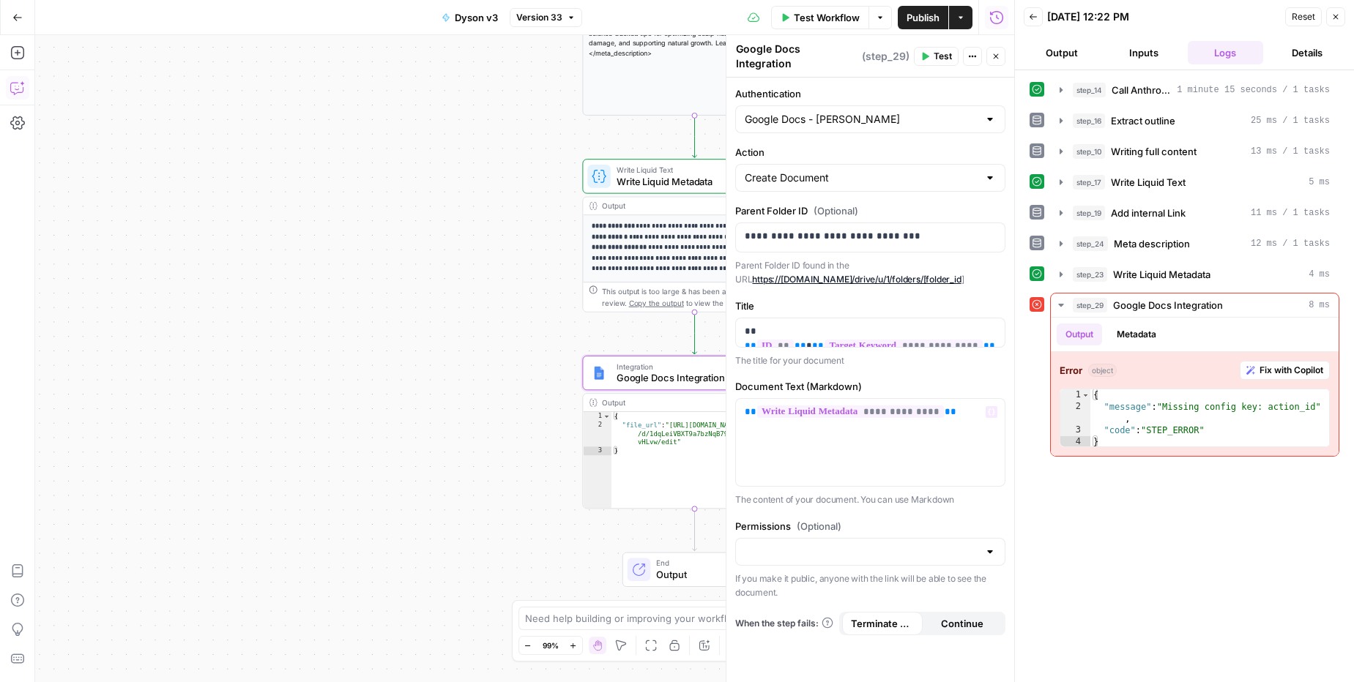
click at [832, 485] on div "**********" at bounding box center [870, 443] width 270 height 128
click at [940, 229] on p "**********" at bounding box center [870, 236] width 251 height 15
click at [1285, 371] on span "Fix with Copilot" at bounding box center [1291, 370] width 64 height 13
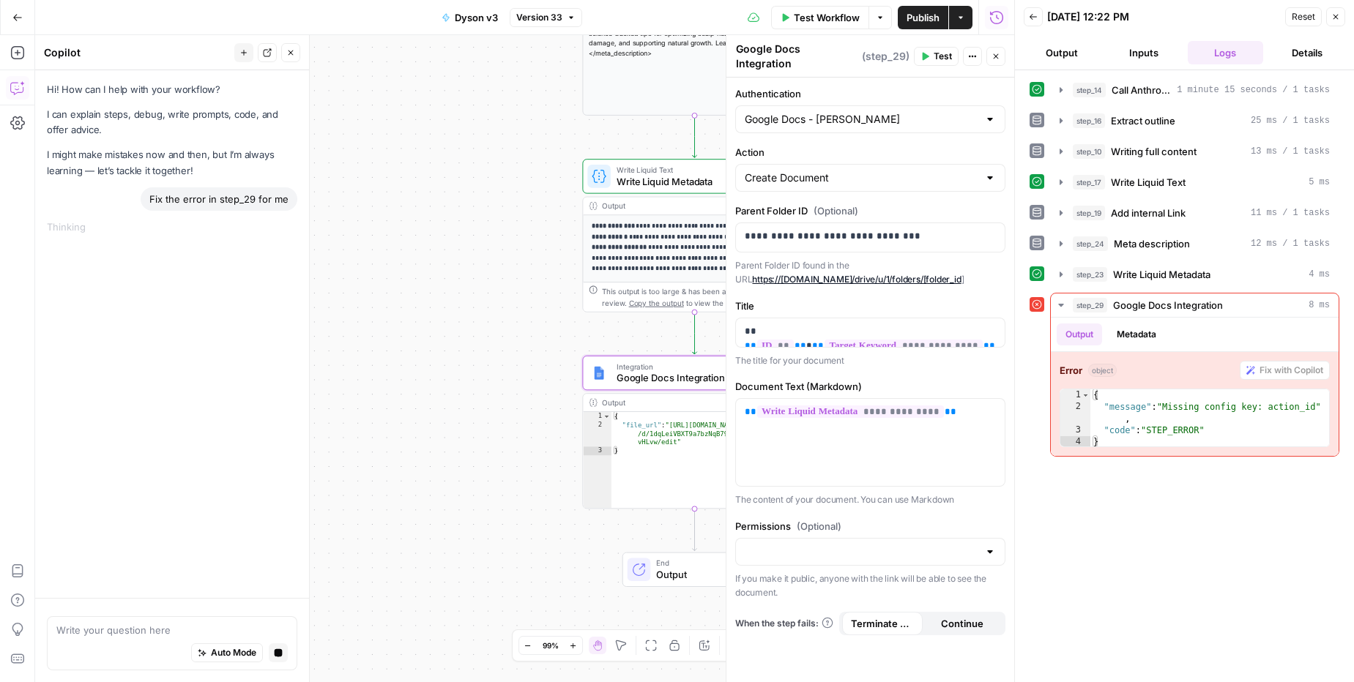
click at [391, 295] on div "Workflow Set Inputs Inputs Call API Call Anthropic API Step 14 Output Expand Ou…" at bounding box center [524, 358] width 979 height 647
click at [867, 230] on p "**********" at bounding box center [870, 236] width 251 height 15
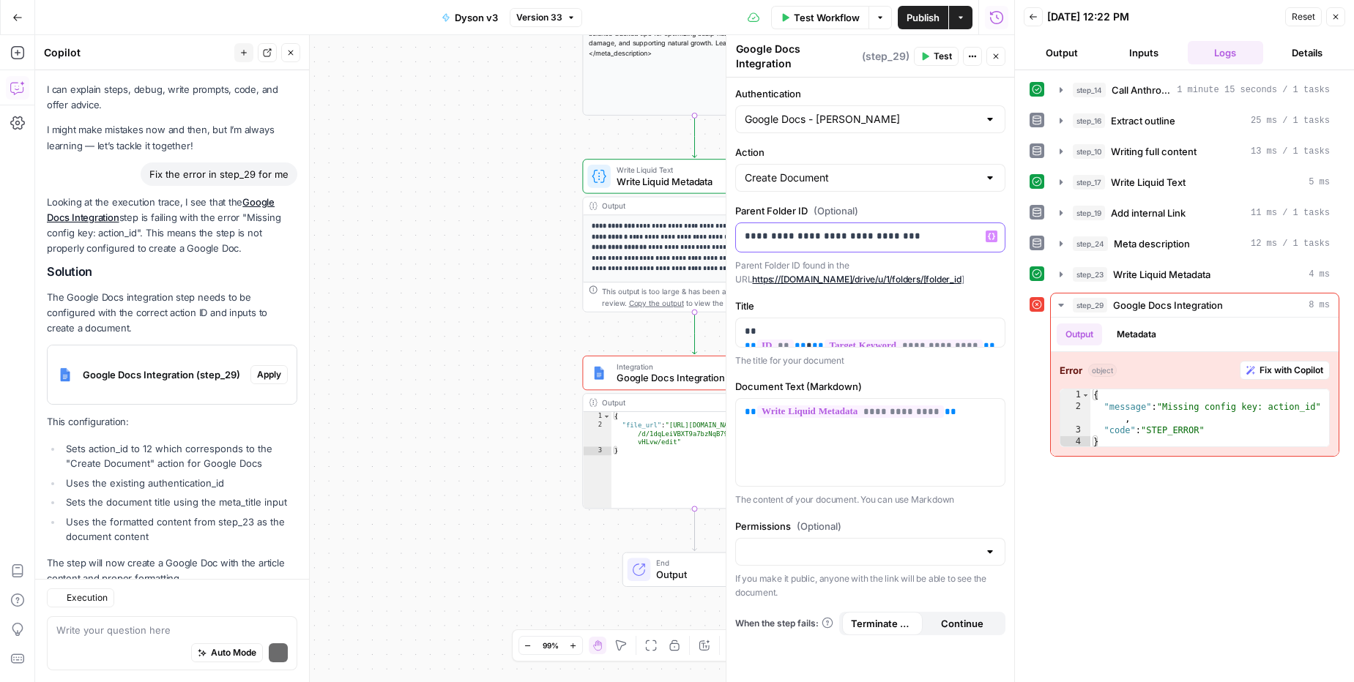
scroll to position [67, 0]
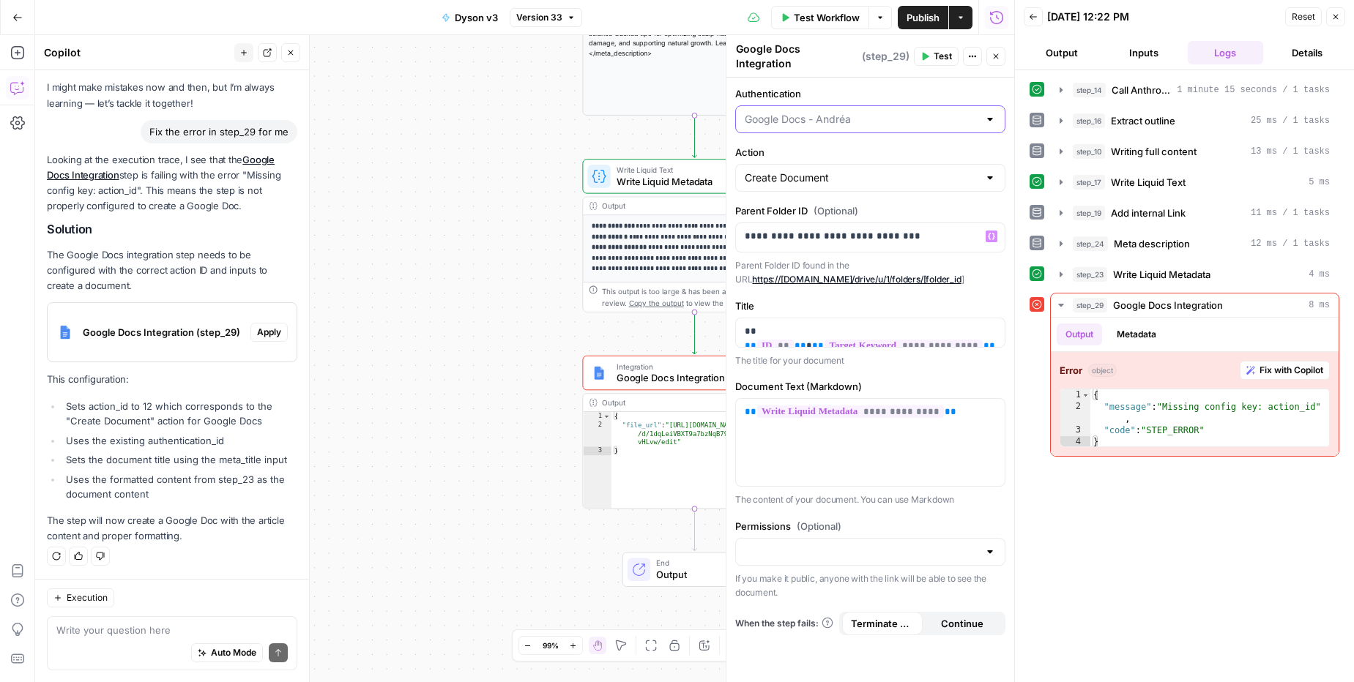
click at [826, 114] on input "Authentication" at bounding box center [862, 119] width 234 height 15
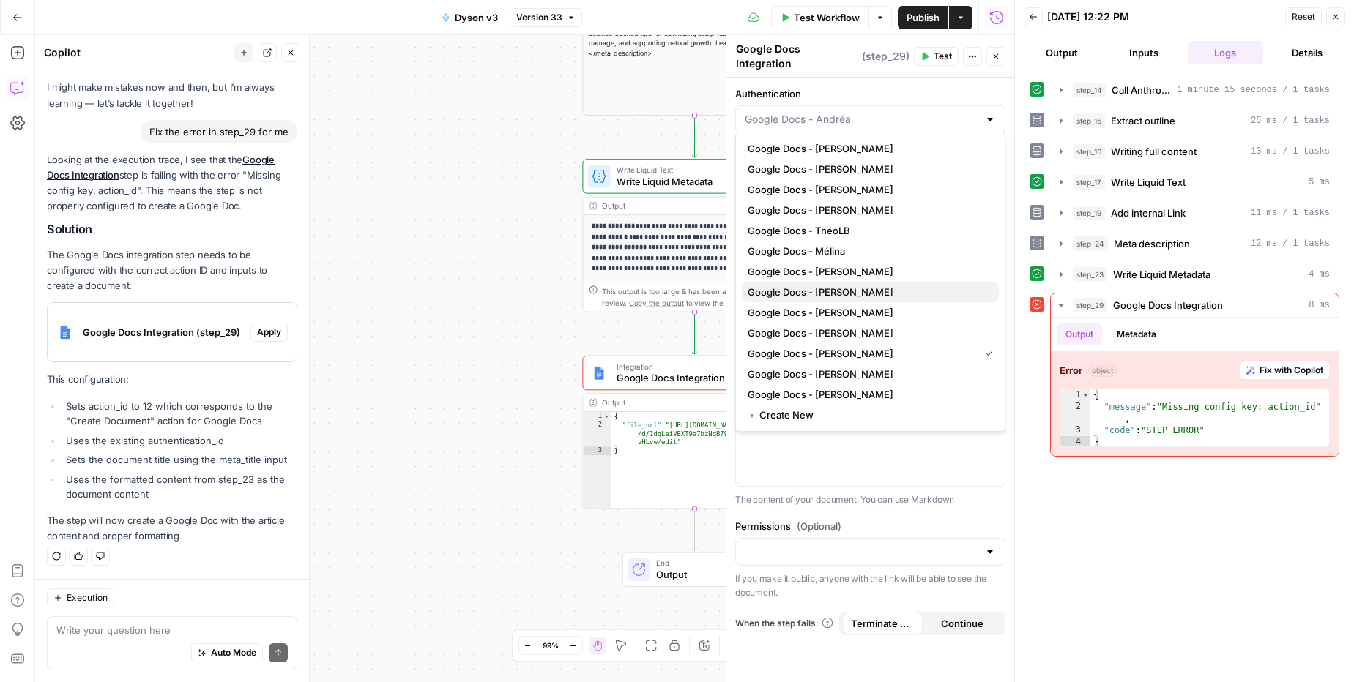
click at [877, 296] on span "Google Docs - [PERSON_NAME]" at bounding box center [866, 292] width 239 height 15
type input "Google Docs - [PERSON_NAME]"
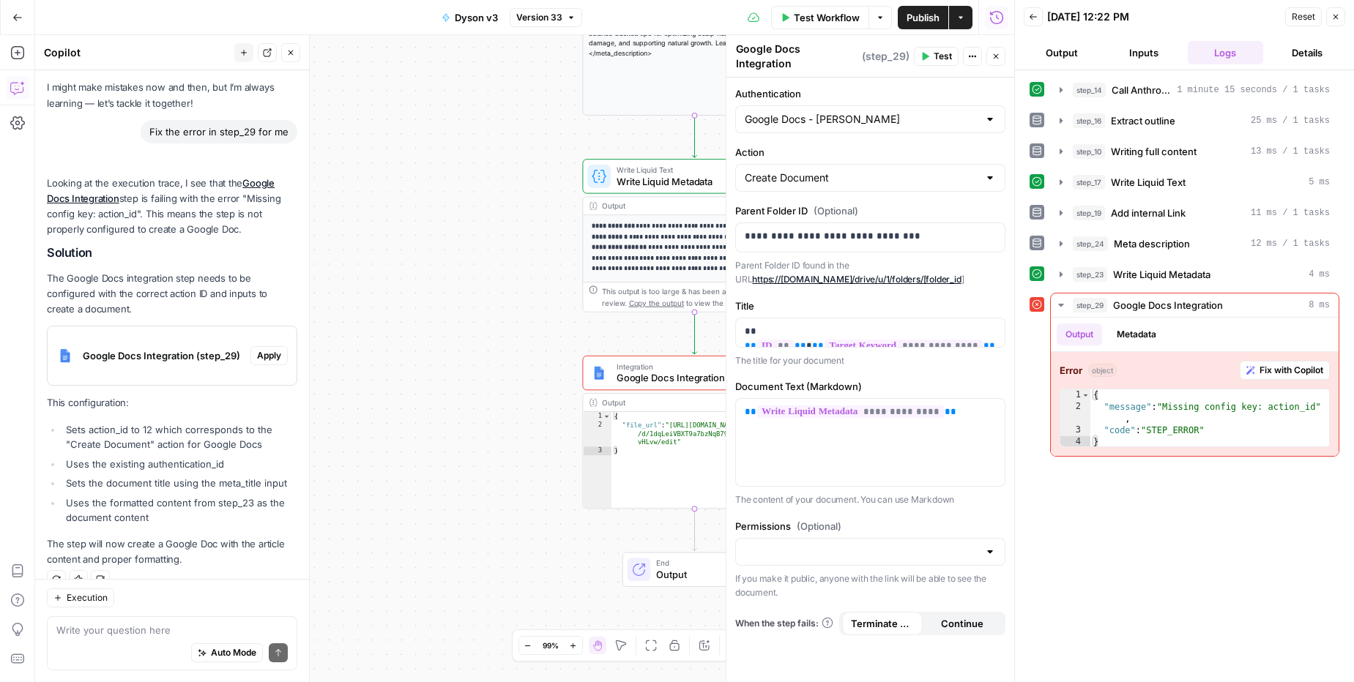
scroll to position [91, 0]
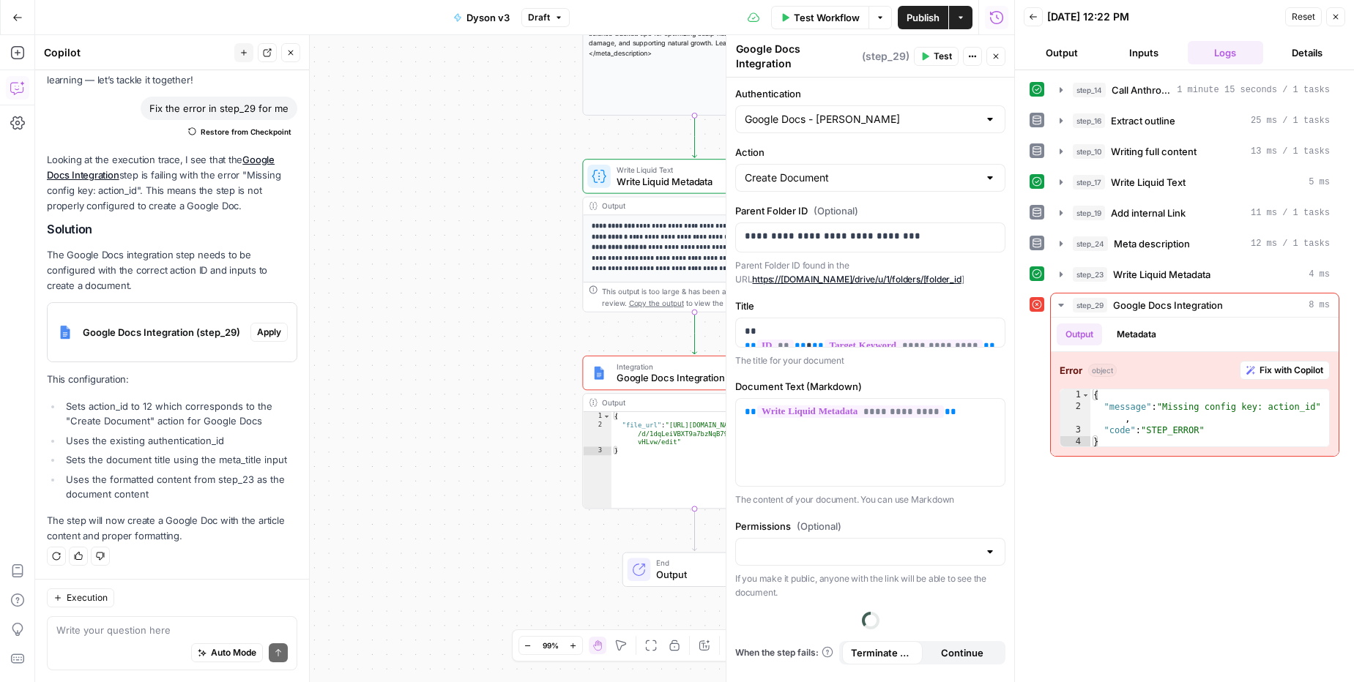
click at [947, 23] on button "Publish" at bounding box center [923, 17] width 51 height 23
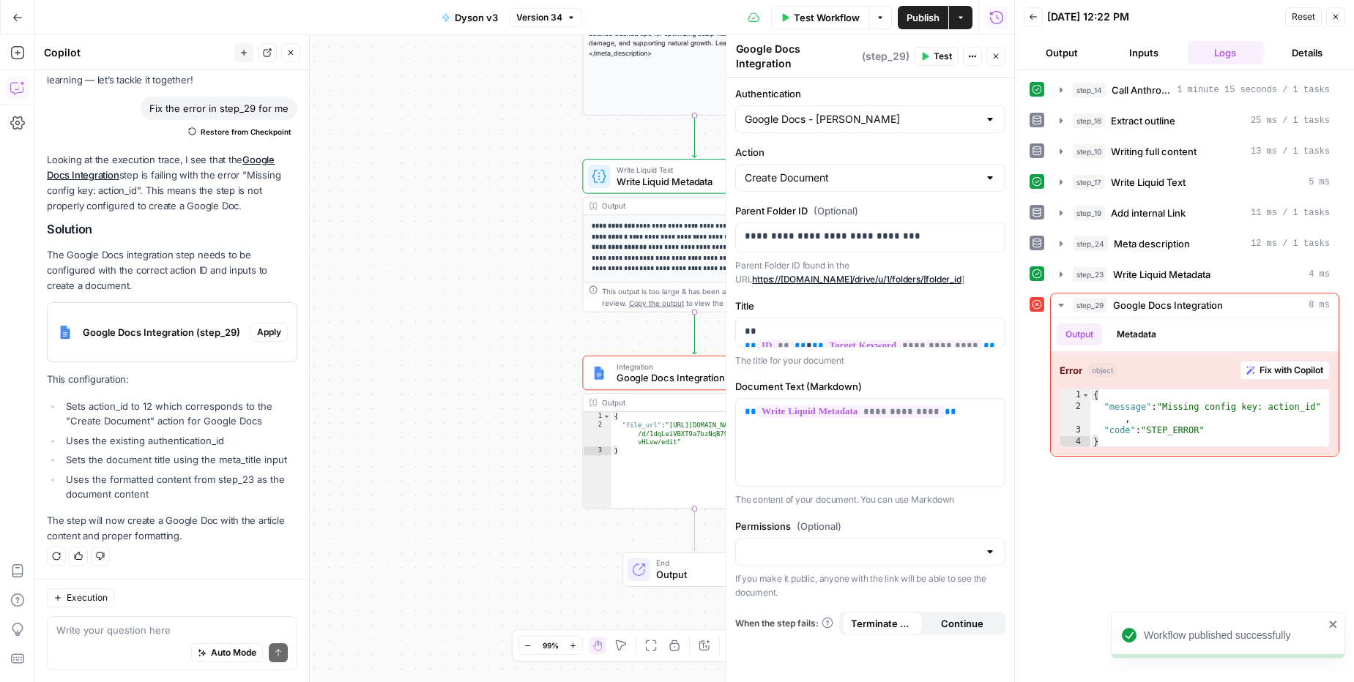
click at [816, 20] on span "Test Workflow" at bounding box center [827, 17] width 66 height 15
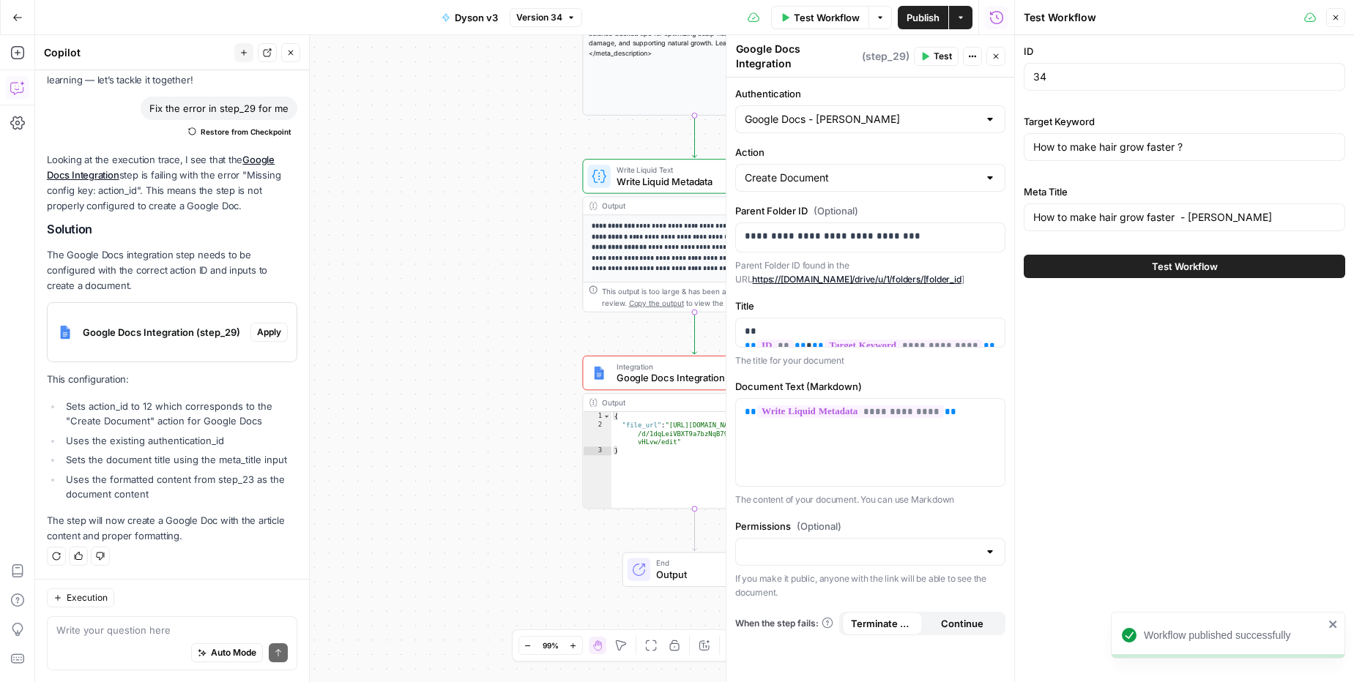
click at [1171, 273] on span "Test Workflow" at bounding box center [1185, 266] width 66 height 15
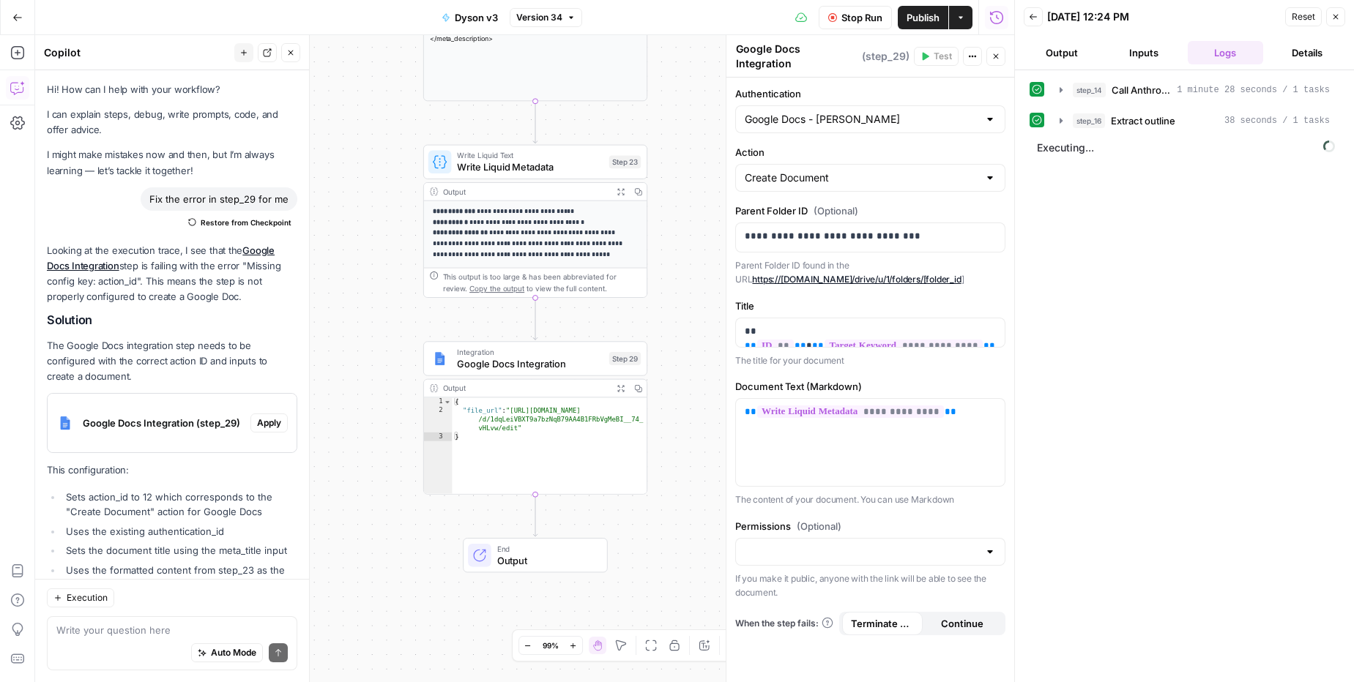
scroll to position [91, 0]
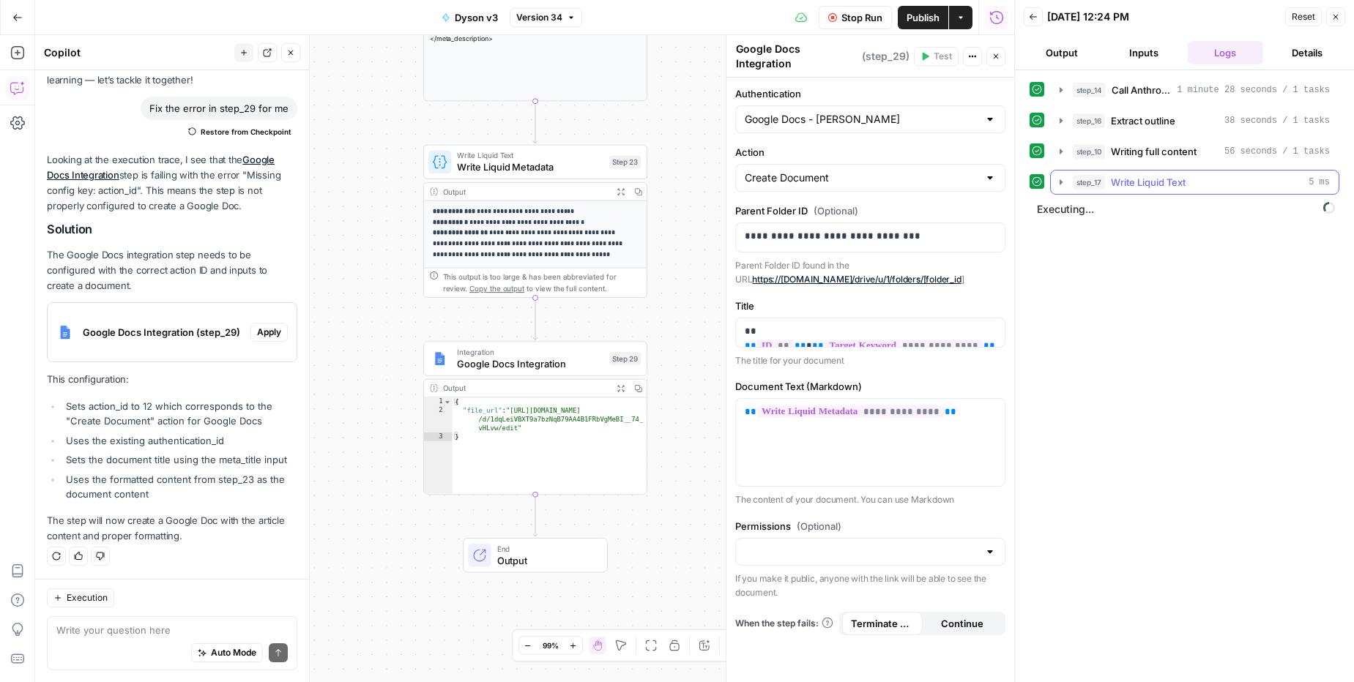
click at [1057, 184] on icon "button" at bounding box center [1061, 182] width 12 height 12
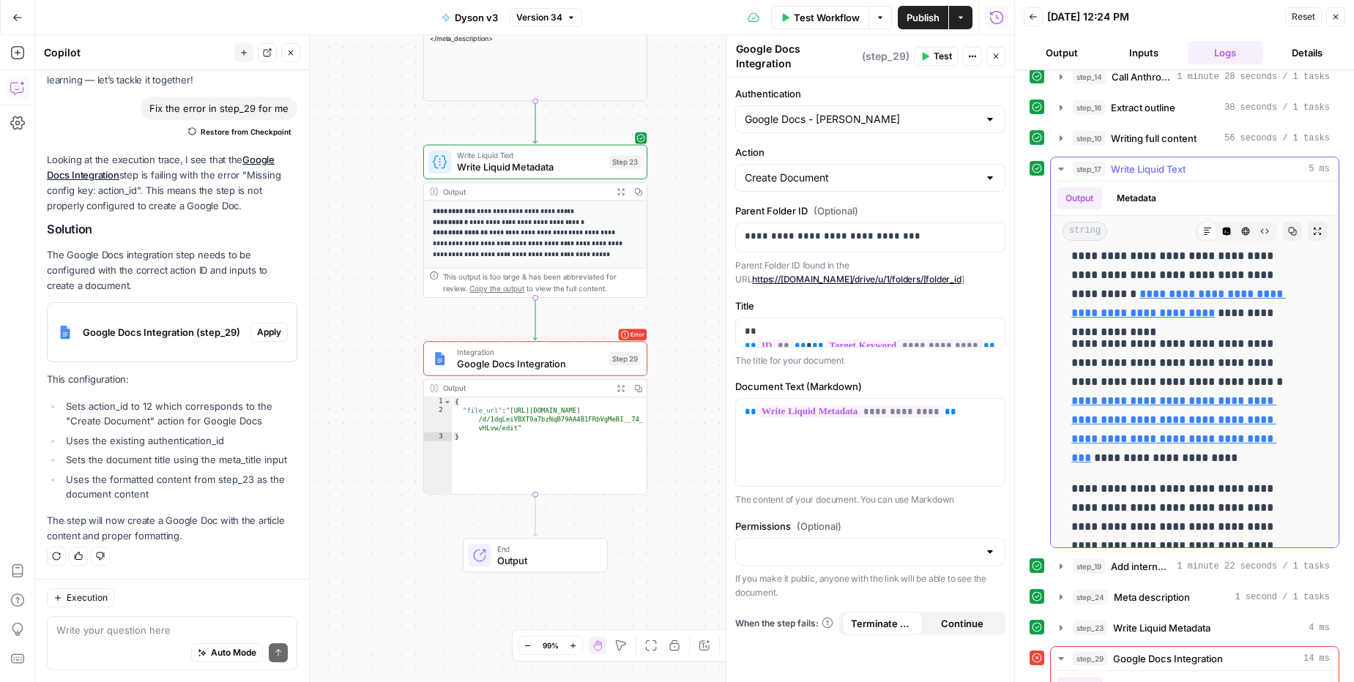
scroll to position [8023, 0]
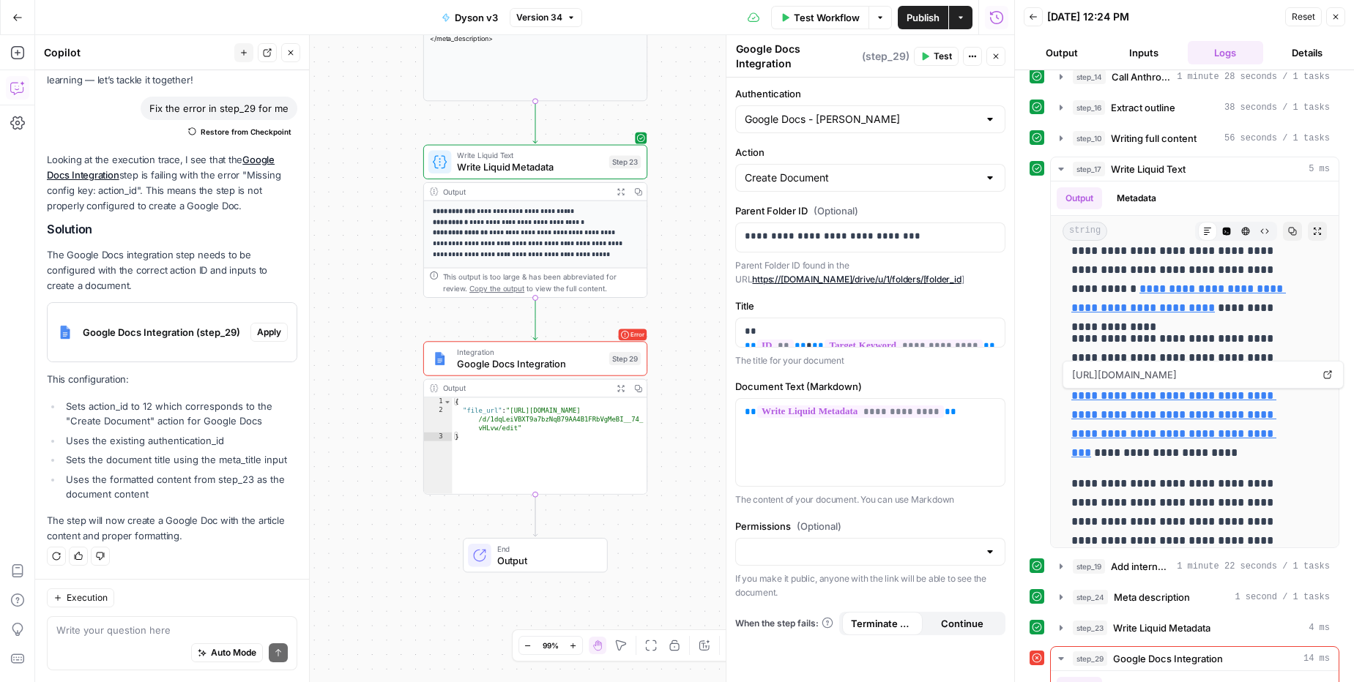
click at [515, 417] on div "{ "file_url" : "[URL][DOMAIN_NAME] /d/1dqLeiVBXT9a7bzNqB79AA4B1FRbVgMeBI__74_ v…" at bounding box center [549, 454] width 195 height 113
click at [516, 419] on div "{ "file_url" : "[URL][DOMAIN_NAME] /d/1dqLeiVBXT9a7bzNqB79AA4B1FRbVgMeBI__74_ v…" at bounding box center [549, 454] width 195 height 113
type textarea "**********"
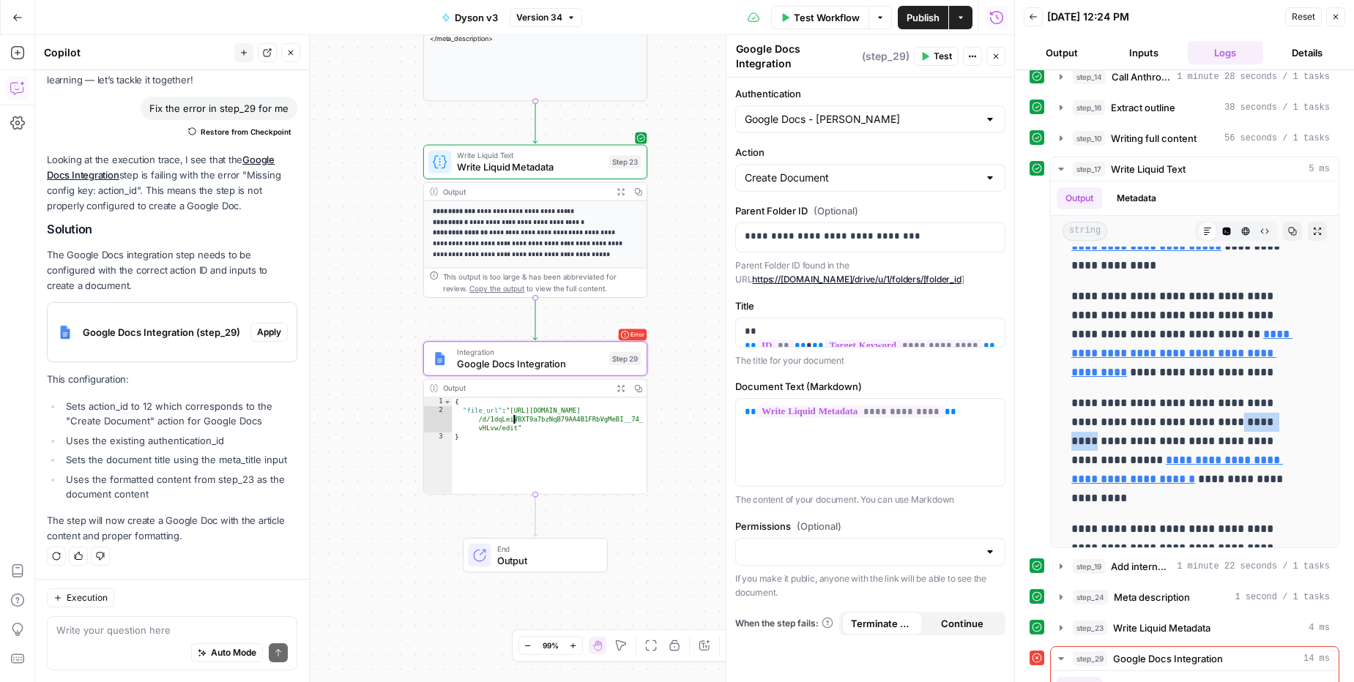
scroll to position [9084, 0]
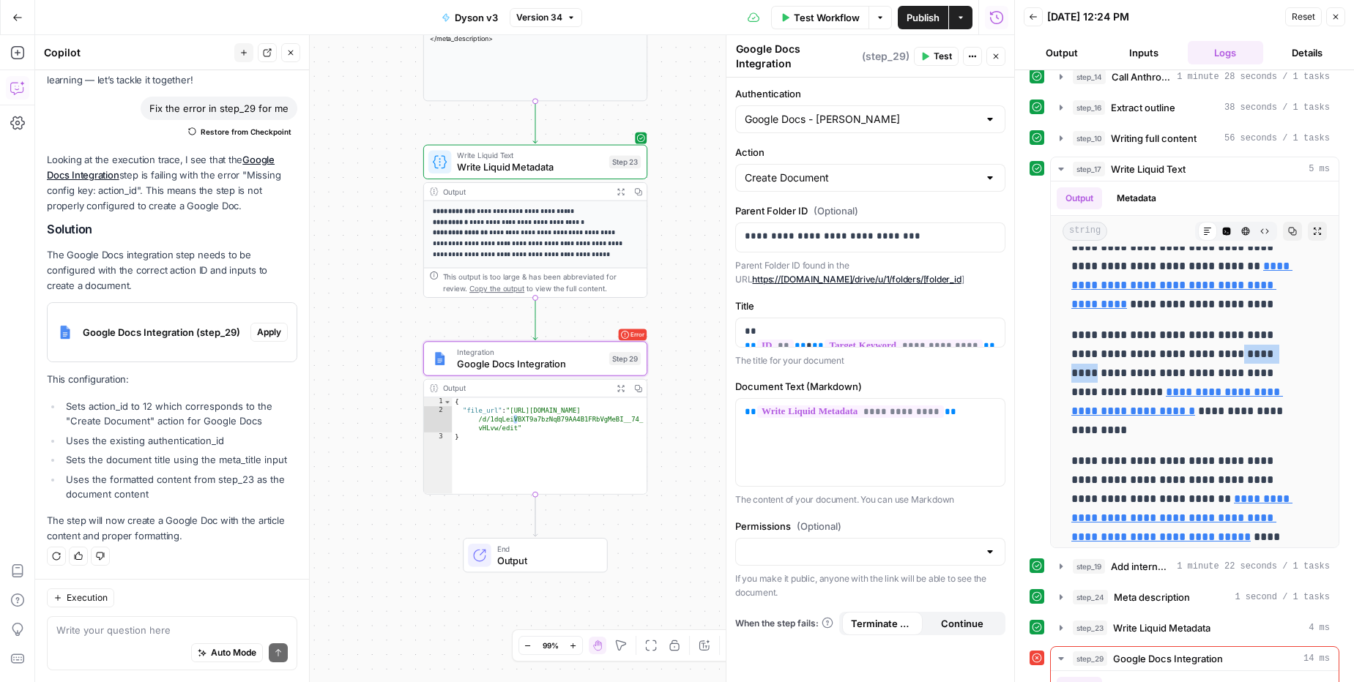
click at [1338, 21] on button "Close" at bounding box center [1335, 16] width 19 height 19
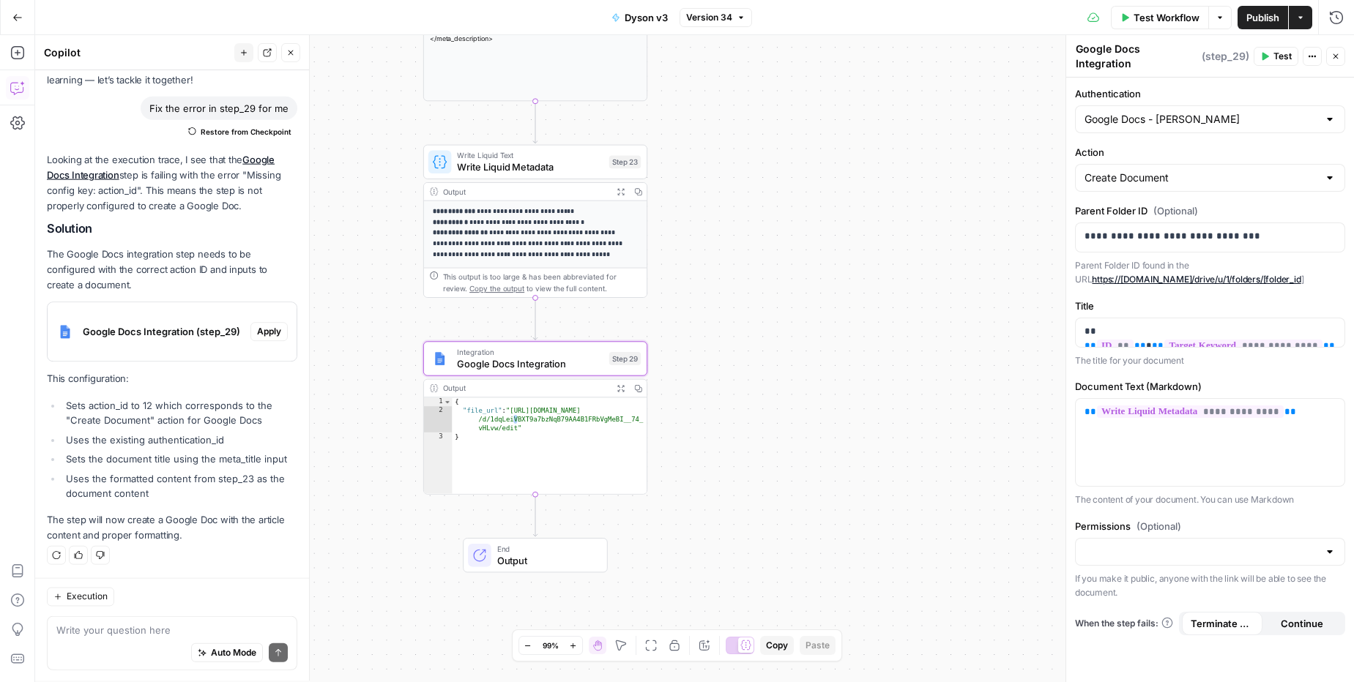
scroll to position [91, 0]
click at [1152, 132] on div "**********" at bounding box center [1210, 380] width 288 height 605
click at [1144, 112] on input "Authentication" at bounding box center [1201, 119] width 234 height 15
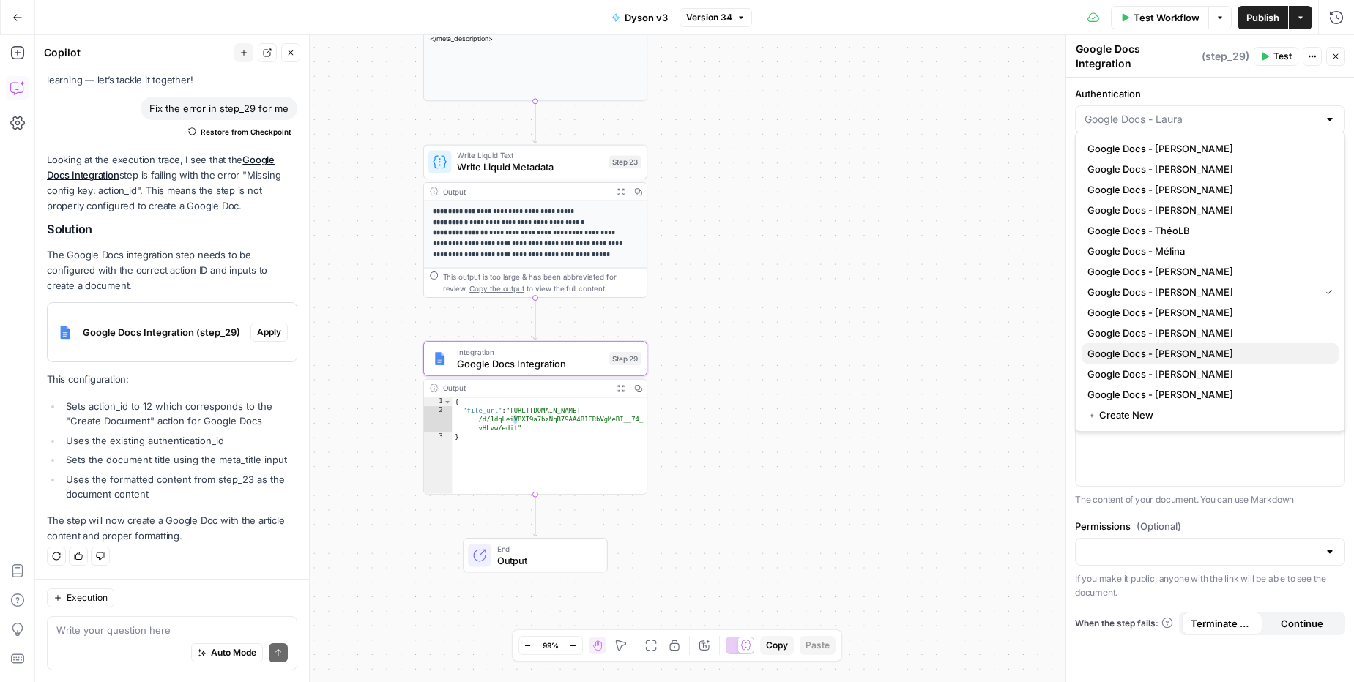
click at [1202, 357] on span "Google Docs - [PERSON_NAME]" at bounding box center [1206, 353] width 239 height 15
type input "Google Docs - [PERSON_NAME]"
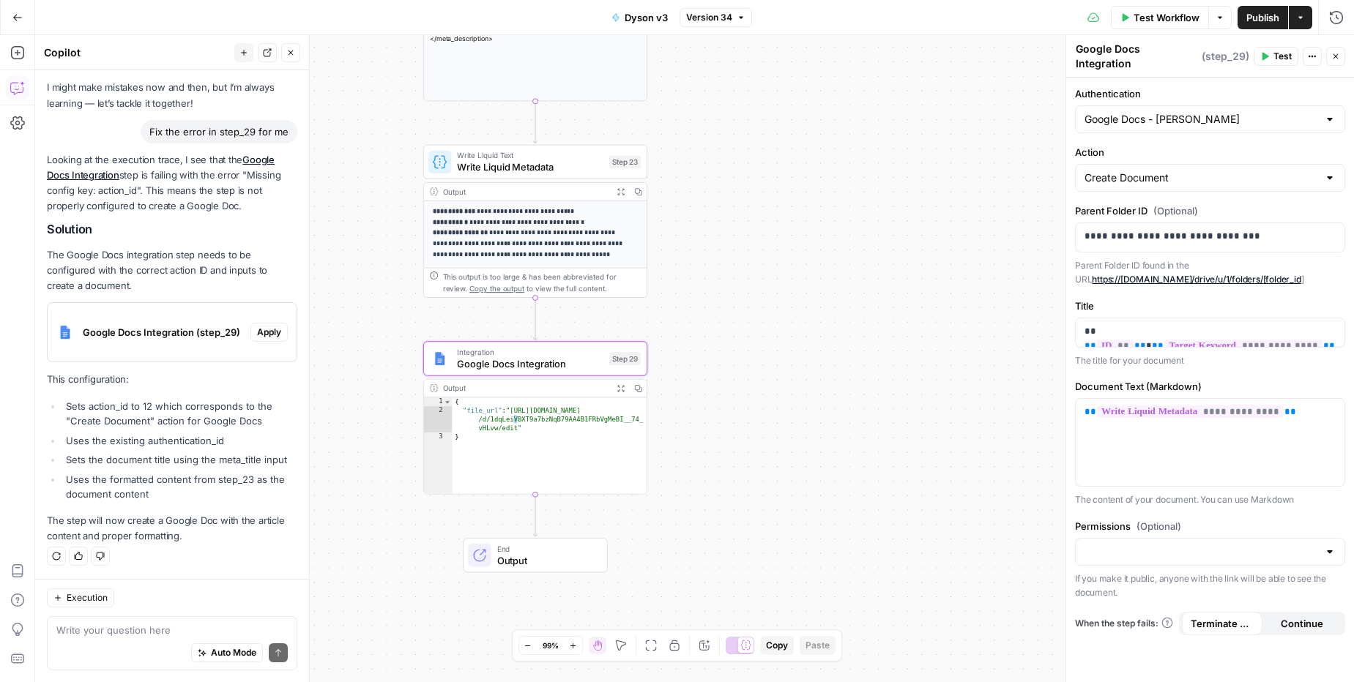
scroll to position [67, 0]
drag, startPoint x: 1271, startPoint y: 226, endPoint x: 1050, endPoint y: 215, distance: 221.4
click at [1050, 215] on body "Haskn New Home Browse Your Data Usage Settings Recent Grids [Vacances Bleues - …" at bounding box center [677, 341] width 1354 height 682
click at [1162, 274] on link "https://[DOMAIN_NAME]/drive/u/1/folders/[folder_id" at bounding box center [1196, 279] width 209 height 11
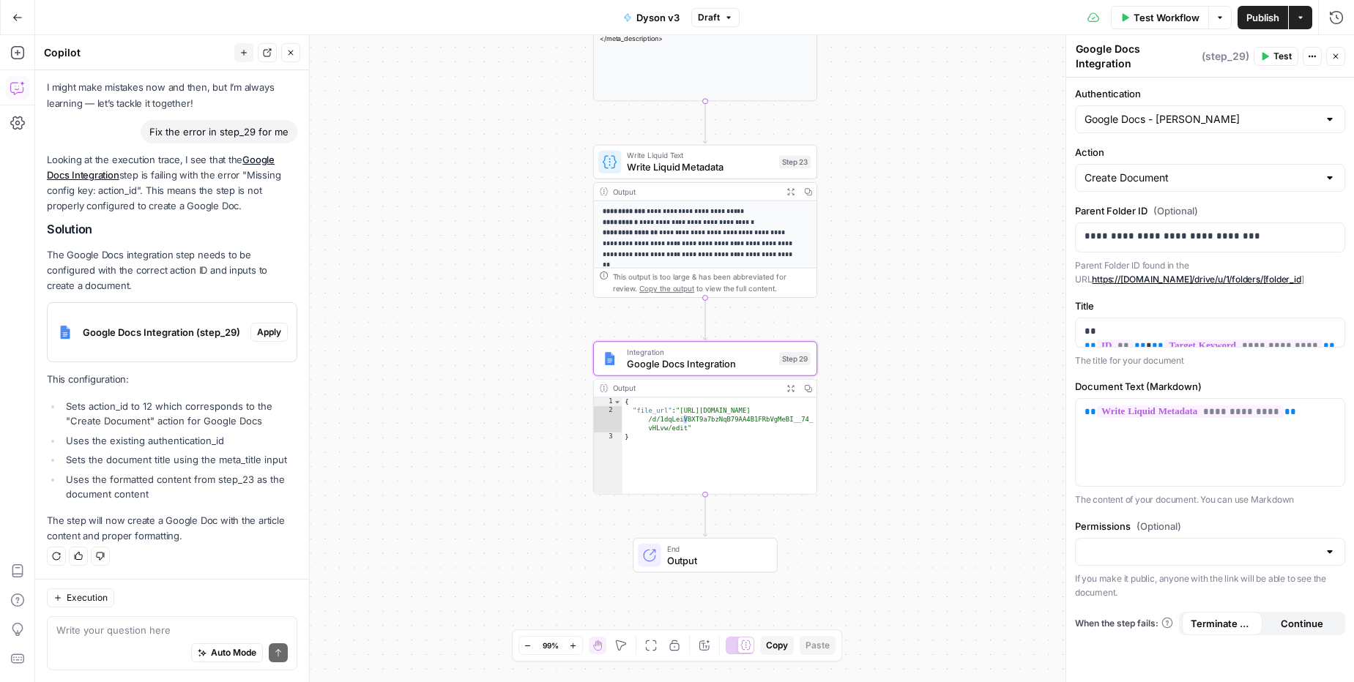
click at [250, 338] on button "Apply" at bounding box center [268, 332] width 37 height 19
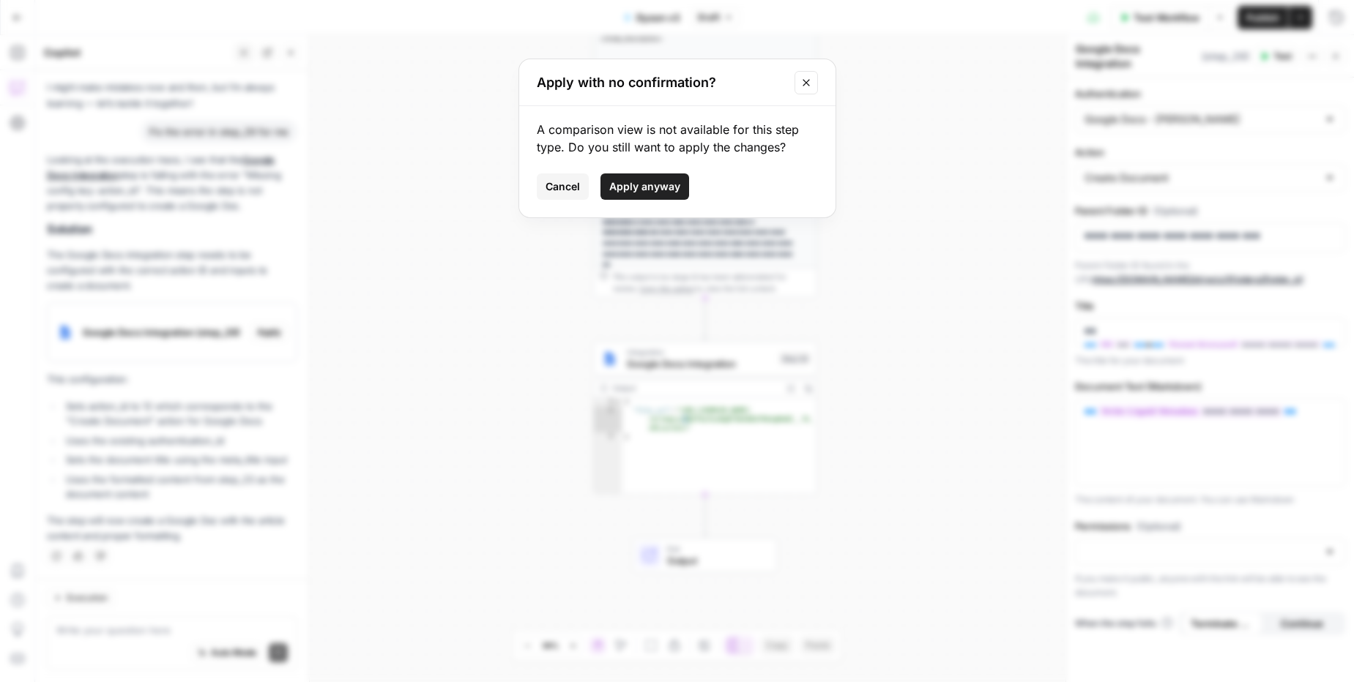
drag, startPoint x: 624, startPoint y: 184, endPoint x: 608, endPoint y: 324, distance: 140.7
click at [608, 324] on div "Apply with no confirmation? A comparison view is not available for this step ty…" at bounding box center [677, 341] width 1354 height 682
click at [614, 185] on span "Apply anyway" at bounding box center [644, 186] width 71 height 15
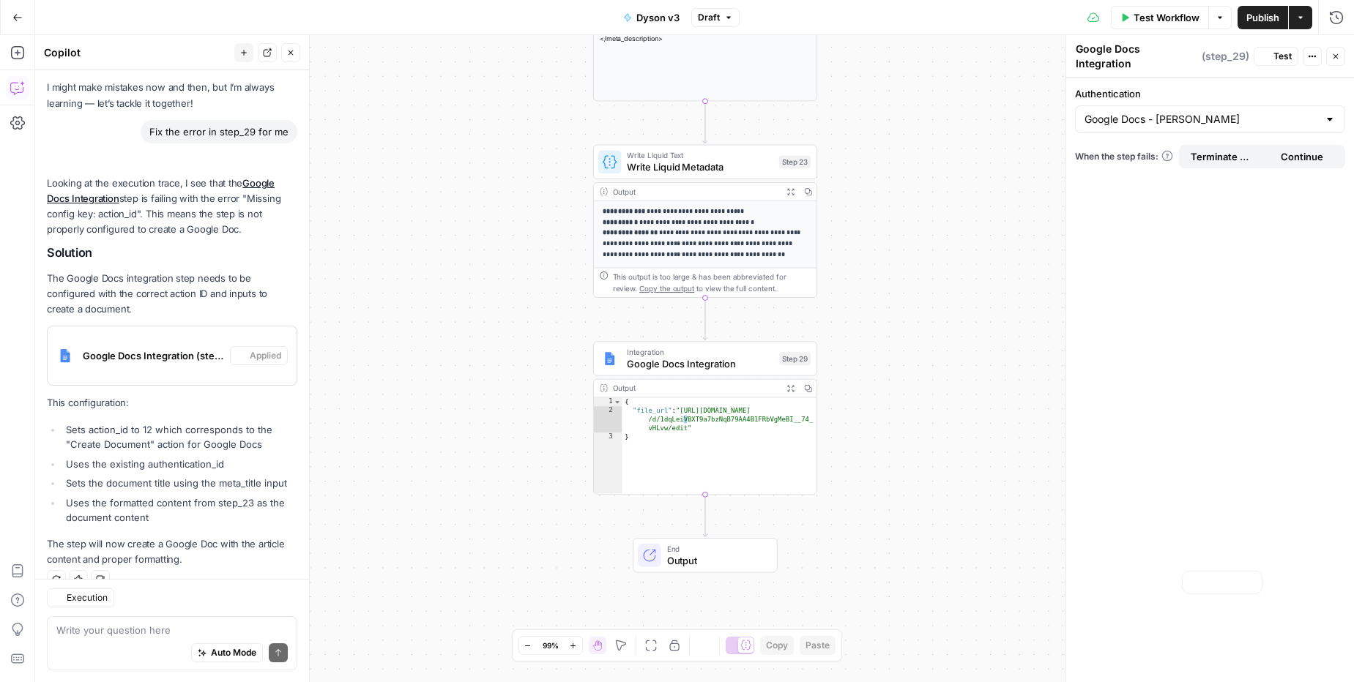
scroll to position [91, 0]
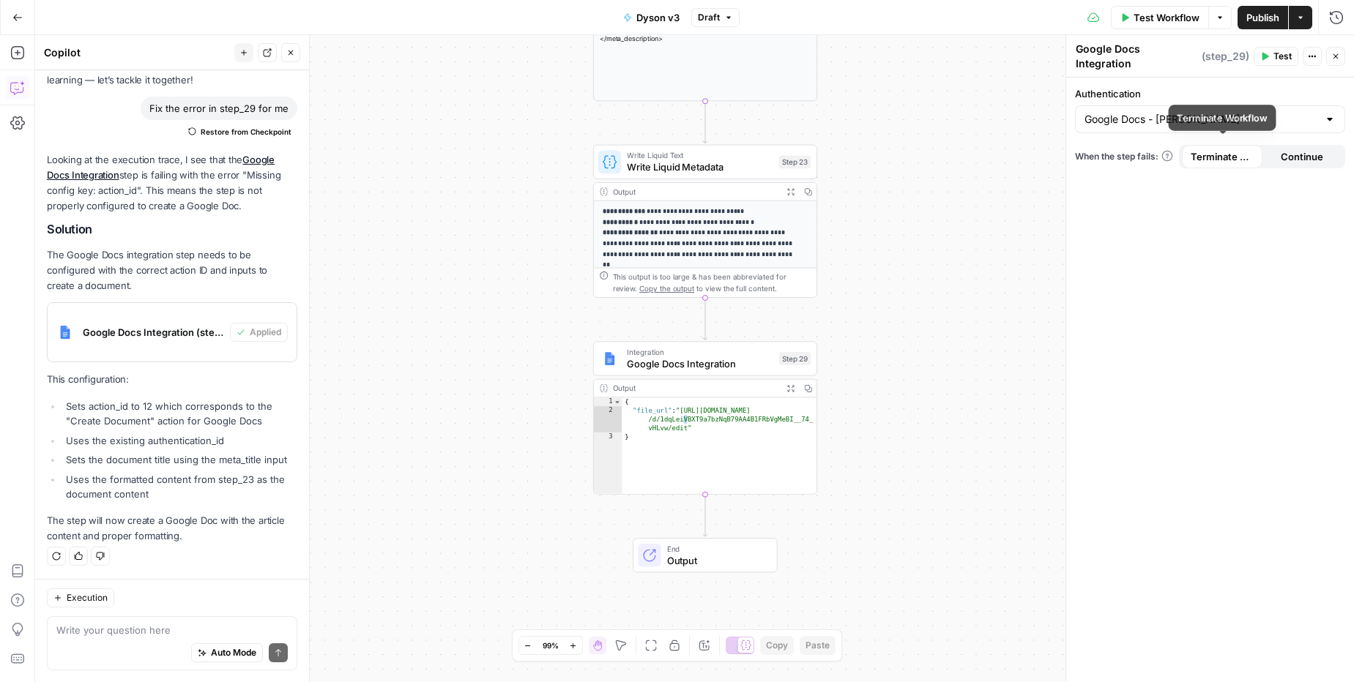
click at [1206, 149] on span "Terminate Workflow" at bounding box center [1221, 156] width 63 height 15
click at [1311, 151] on span "Continue" at bounding box center [1301, 156] width 42 height 15
click at [1192, 105] on div "Google Docs - [PERSON_NAME]" at bounding box center [1210, 119] width 270 height 28
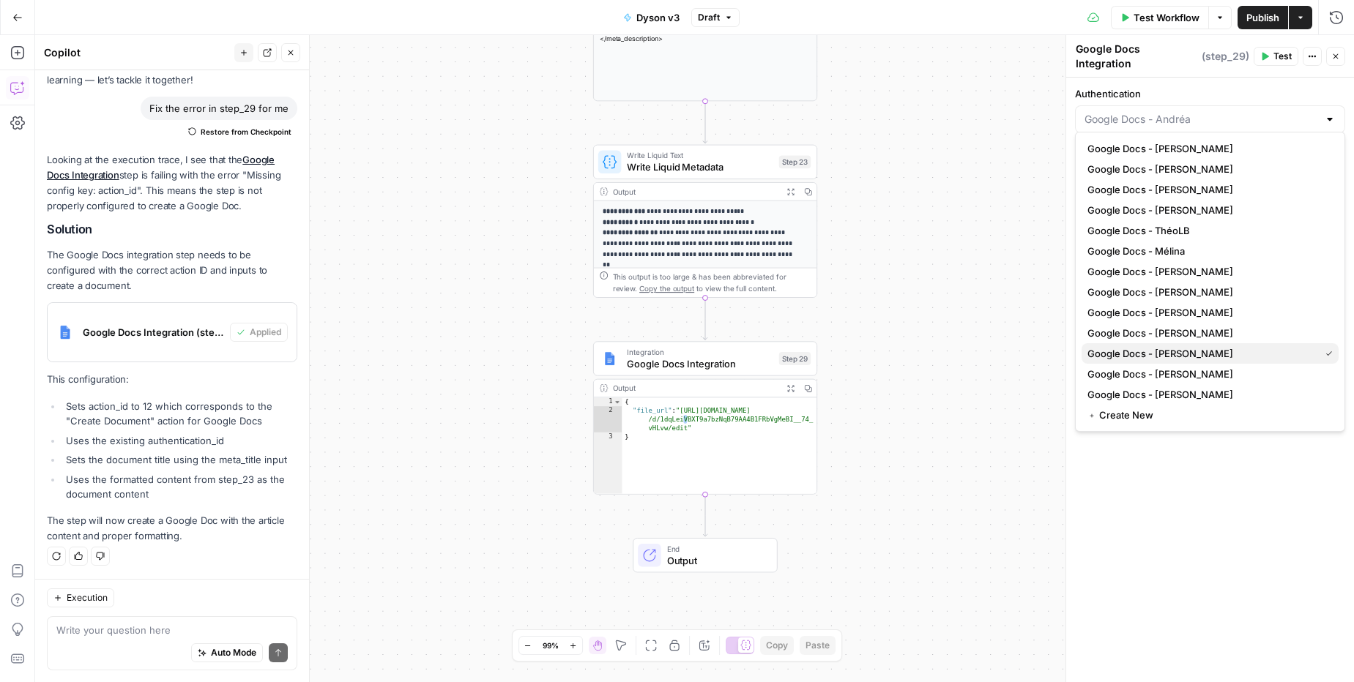
click at [1184, 352] on span "Google Docs - [PERSON_NAME]" at bounding box center [1200, 353] width 226 height 15
type input "Google Docs - [PERSON_NAME]"
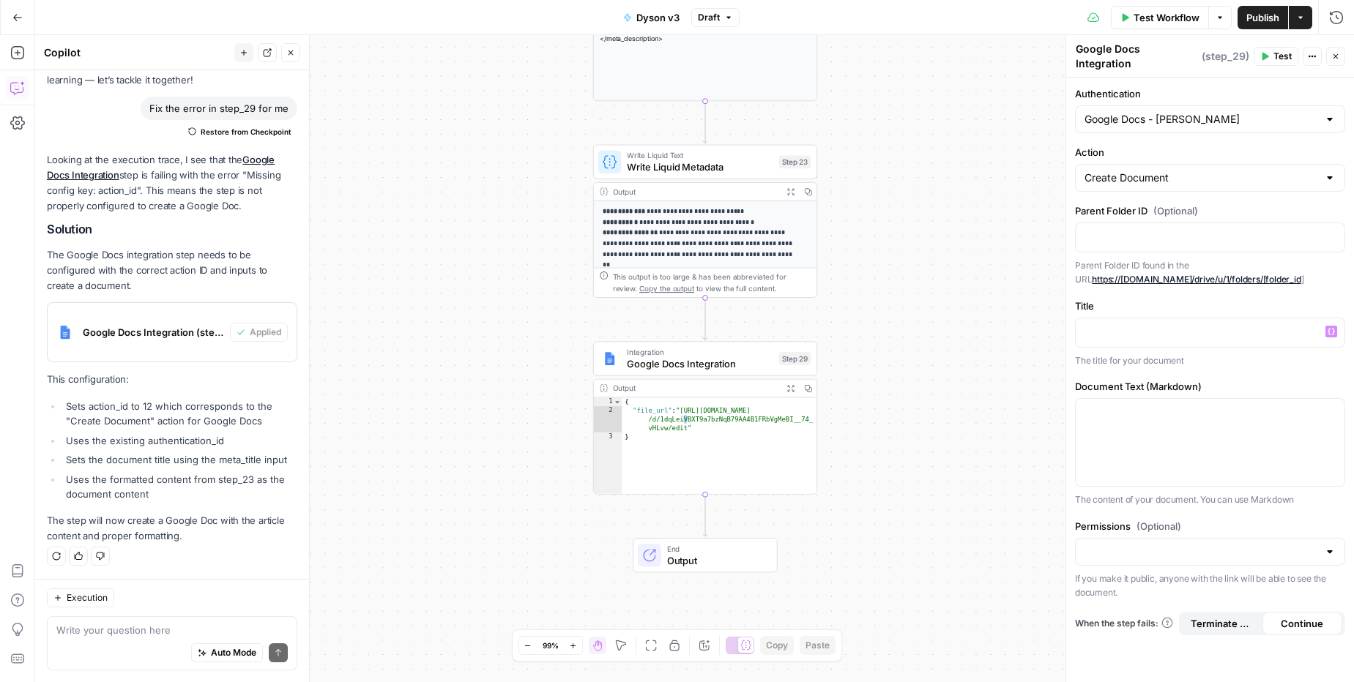
click at [1207, 204] on label "Parent Folder ID (Optional)" at bounding box center [1210, 211] width 270 height 15
click at [1201, 229] on p at bounding box center [1209, 236] width 251 height 15
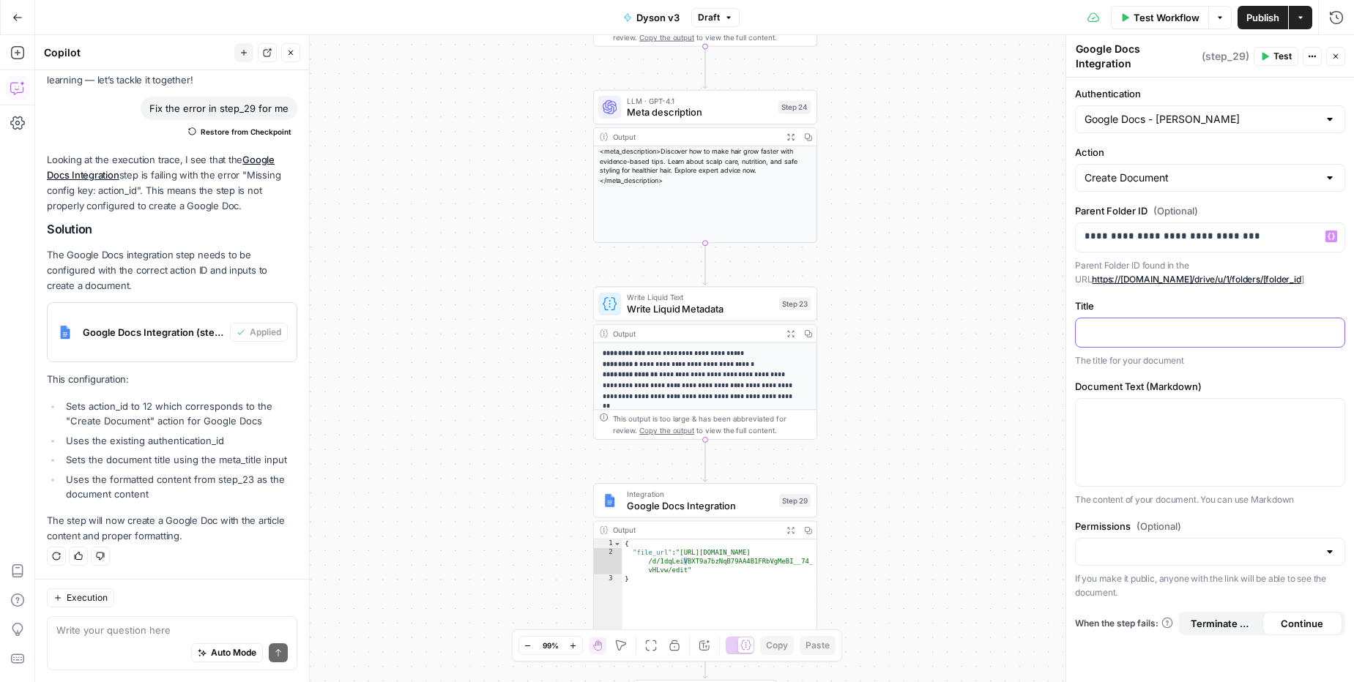
click at [1114, 327] on p at bounding box center [1209, 331] width 251 height 15
click at [1328, 328] on icon "button" at bounding box center [1330, 331] width 7 height 7
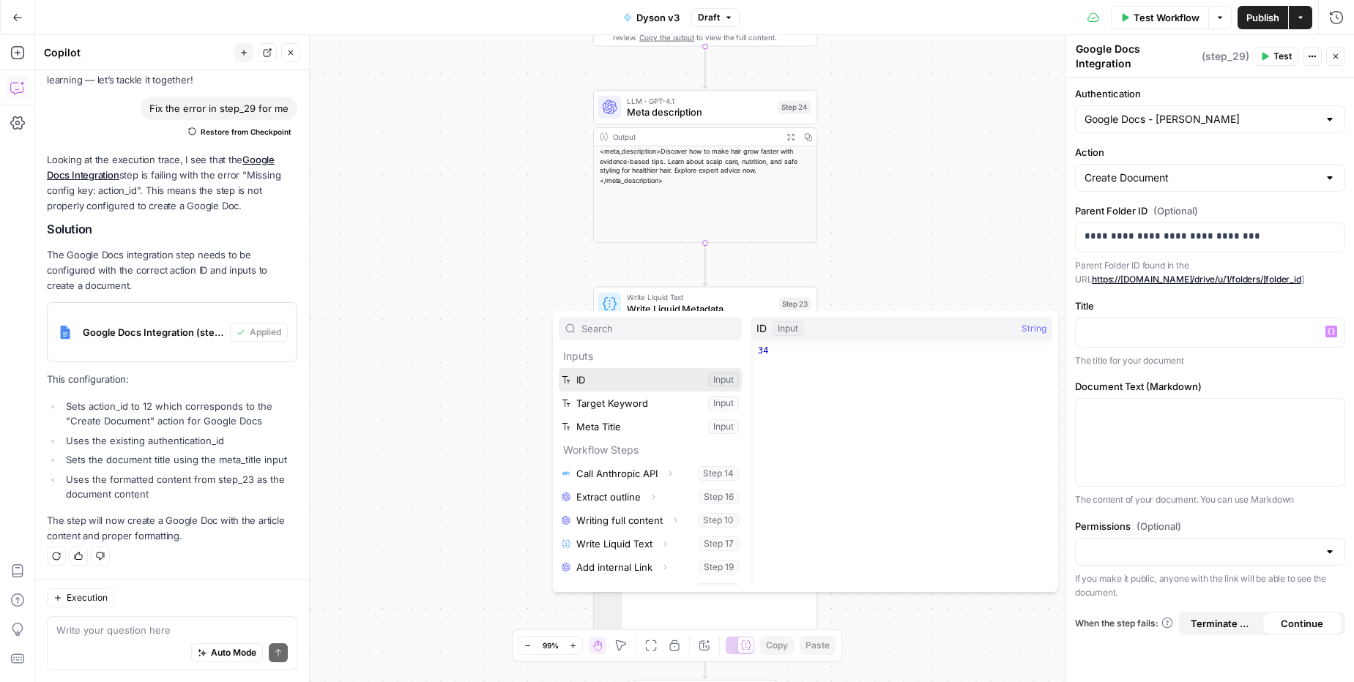
click at [608, 378] on button "Select variable ID" at bounding box center [650, 379] width 183 height 23
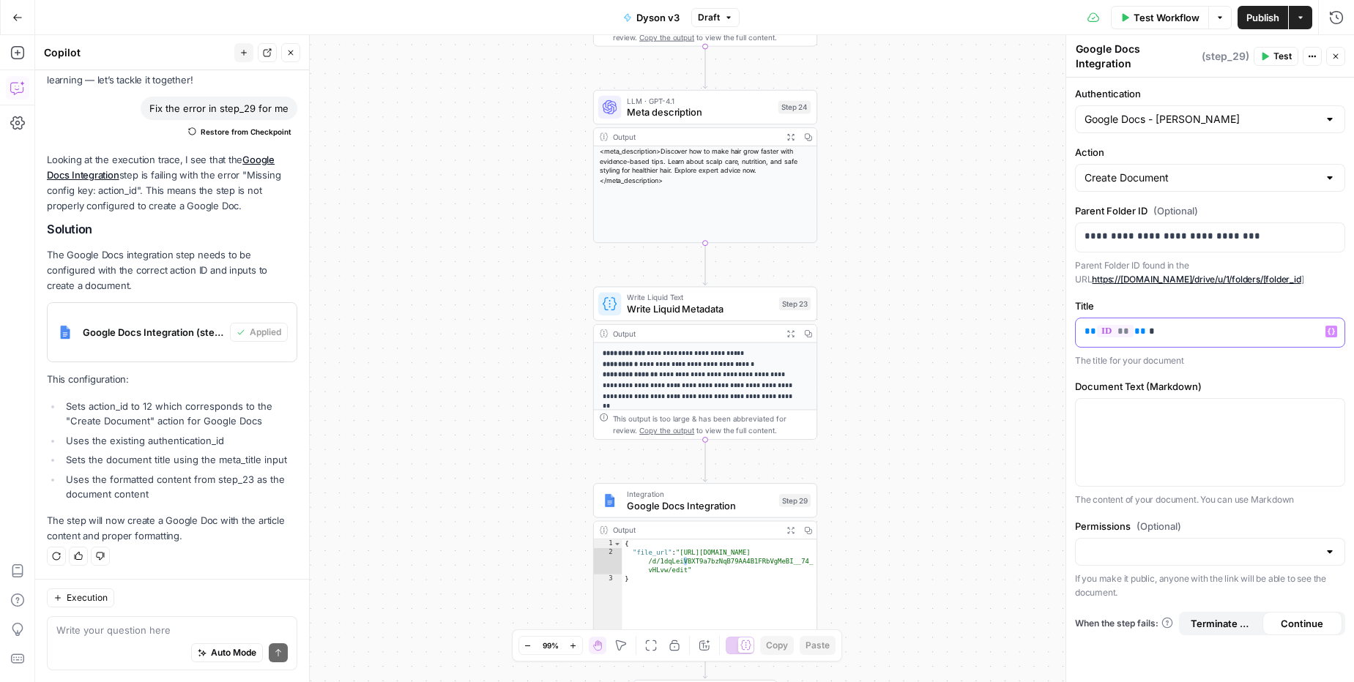
click at [1329, 328] on icon "button" at bounding box center [1330, 331] width 7 height 7
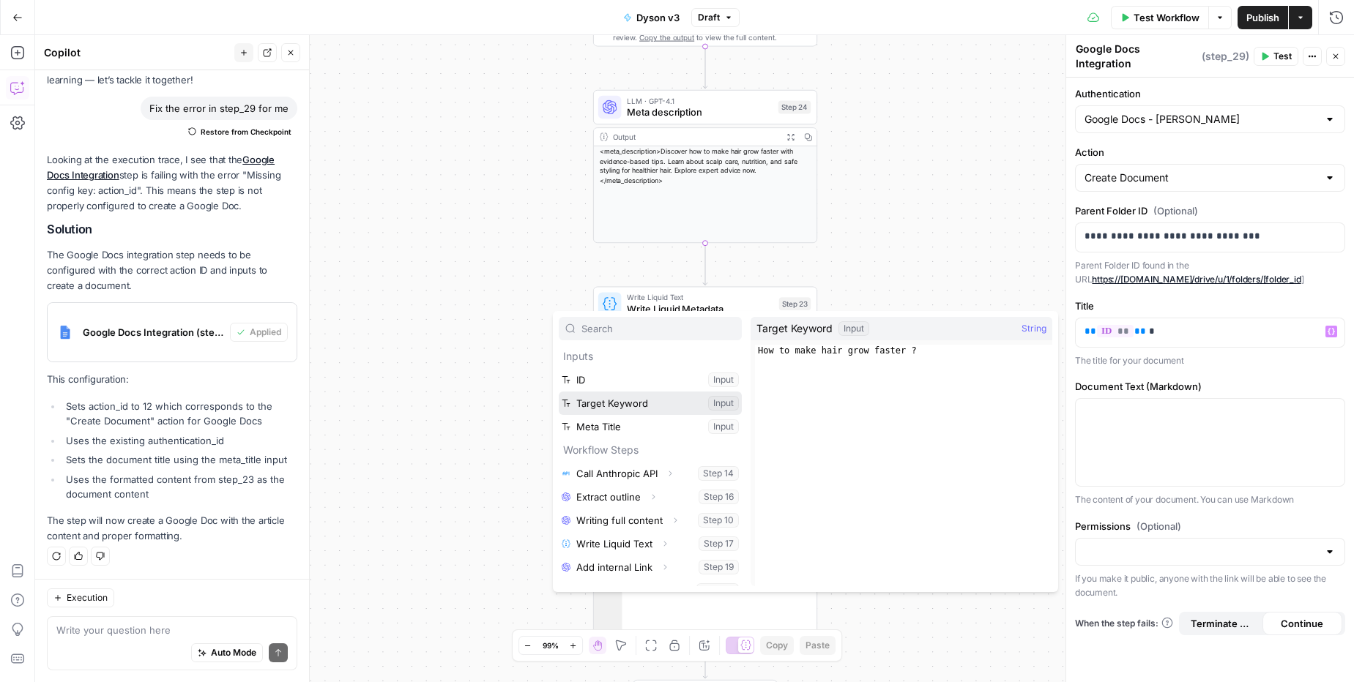
click at [570, 398] on button "Select variable Target Keyword" at bounding box center [650, 403] width 183 height 23
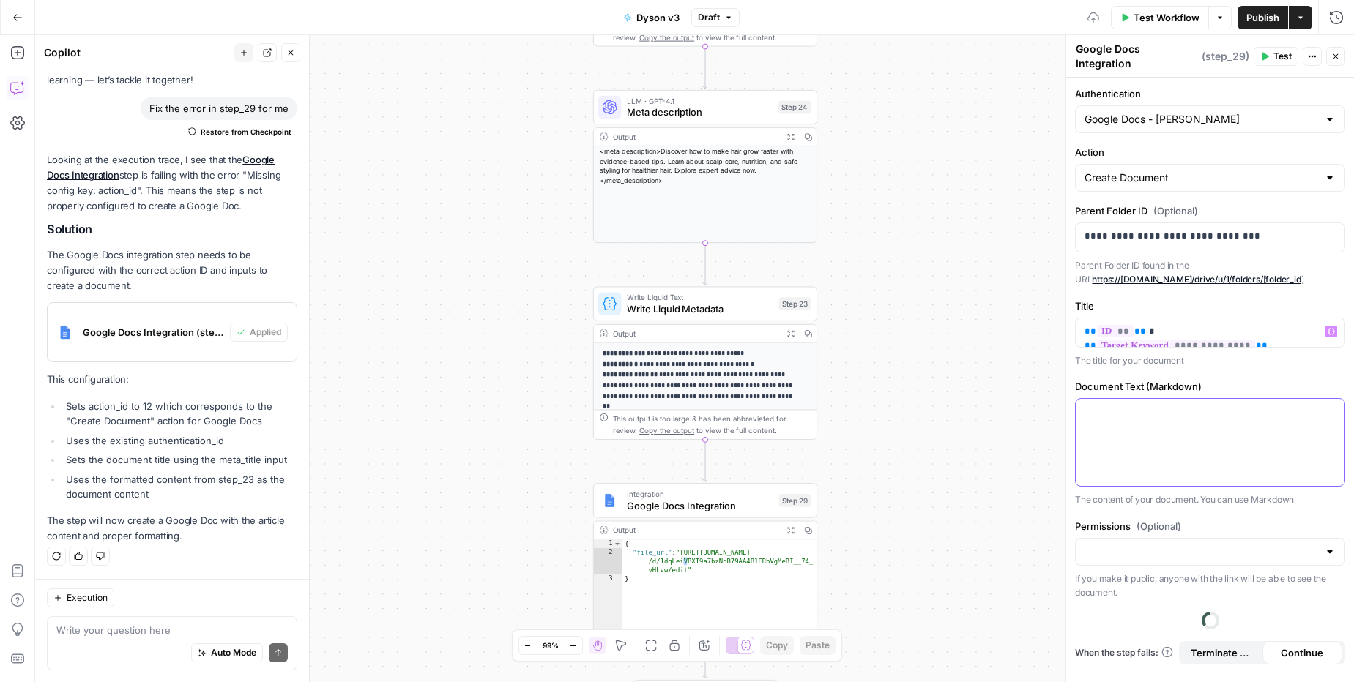
drag, startPoint x: 1163, startPoint y: 439, endPoint x: 1211, endPoint y: 446, distance: 48.9
click at [1163, 439] on div at bounding box center [1209, 442] width 269 height 87
click at [1334, 412] on span "Variables Menu" at bounding box center [1334, 412] width 1 height 1
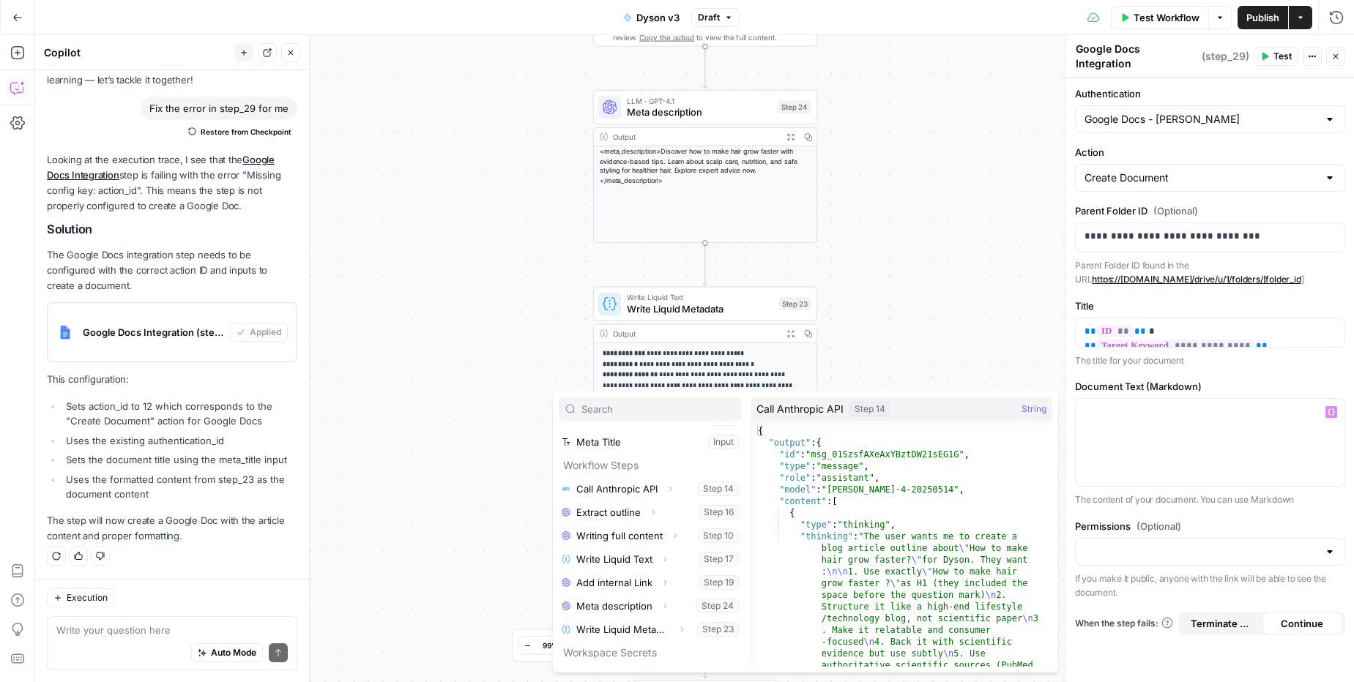
scroll to position [133, 0]
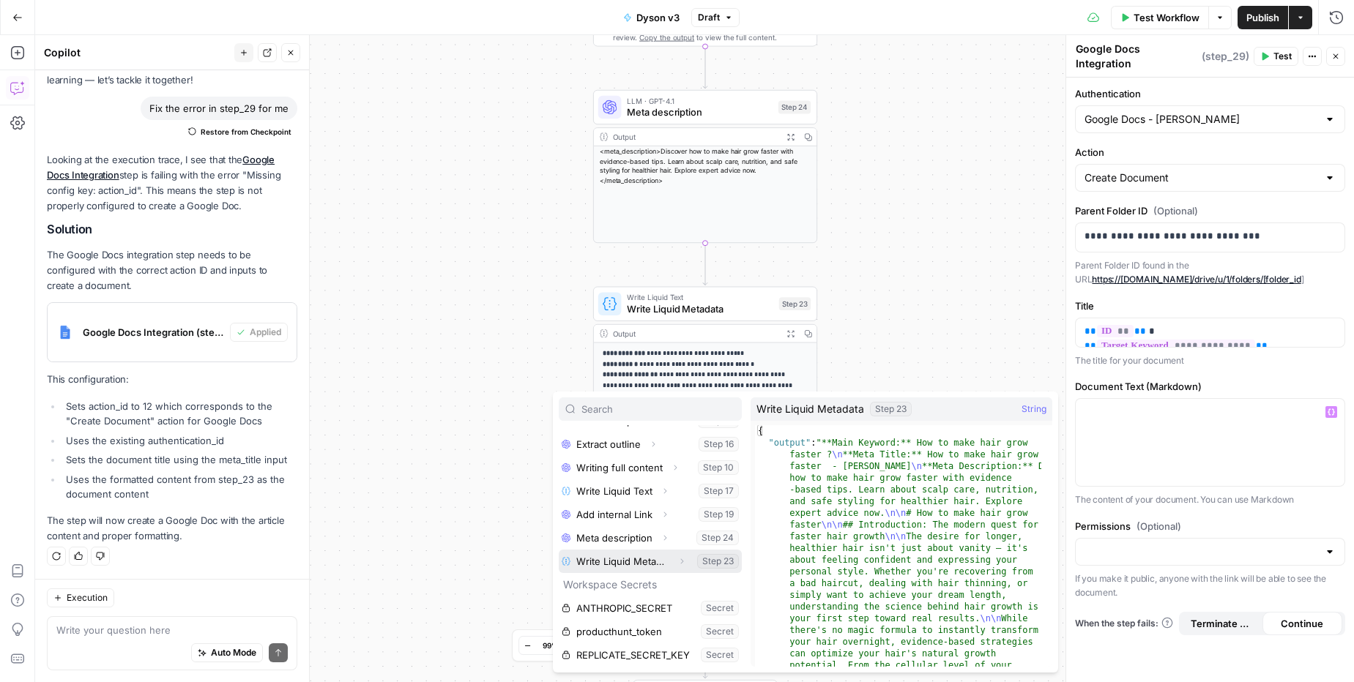
click at [672, 559] on button "Expand" at bounding box center [681, 561] width 19 height 19
drag, startPoint x: 675, startPoint y: 561, endPoint x: 672, endPoint y: 588, distance: 27.2
click at [672, 588] on li "Write Liquid Metadata Collapse Step 23 Output Step 23" at bounding box center [650, 573] width 183 height 47
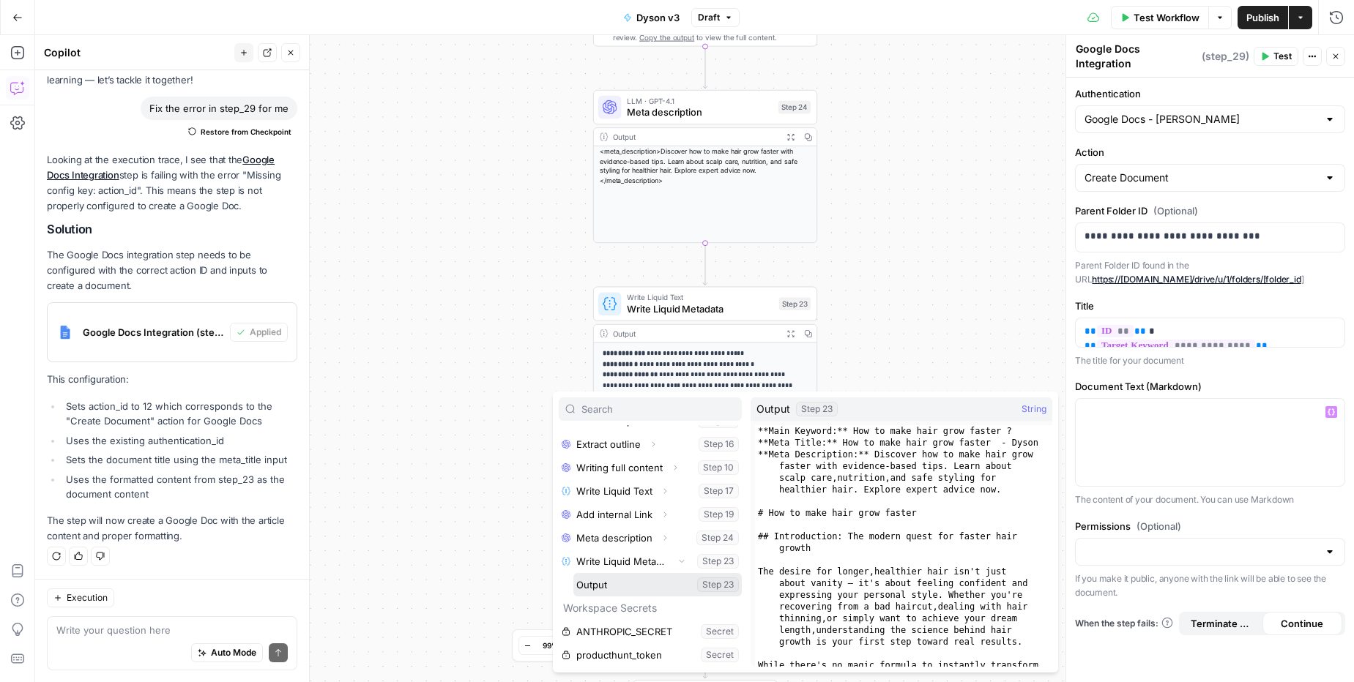
click at [602, 584] on button "Select variable Output" at bounding box center [657, 584] width 168 height 23
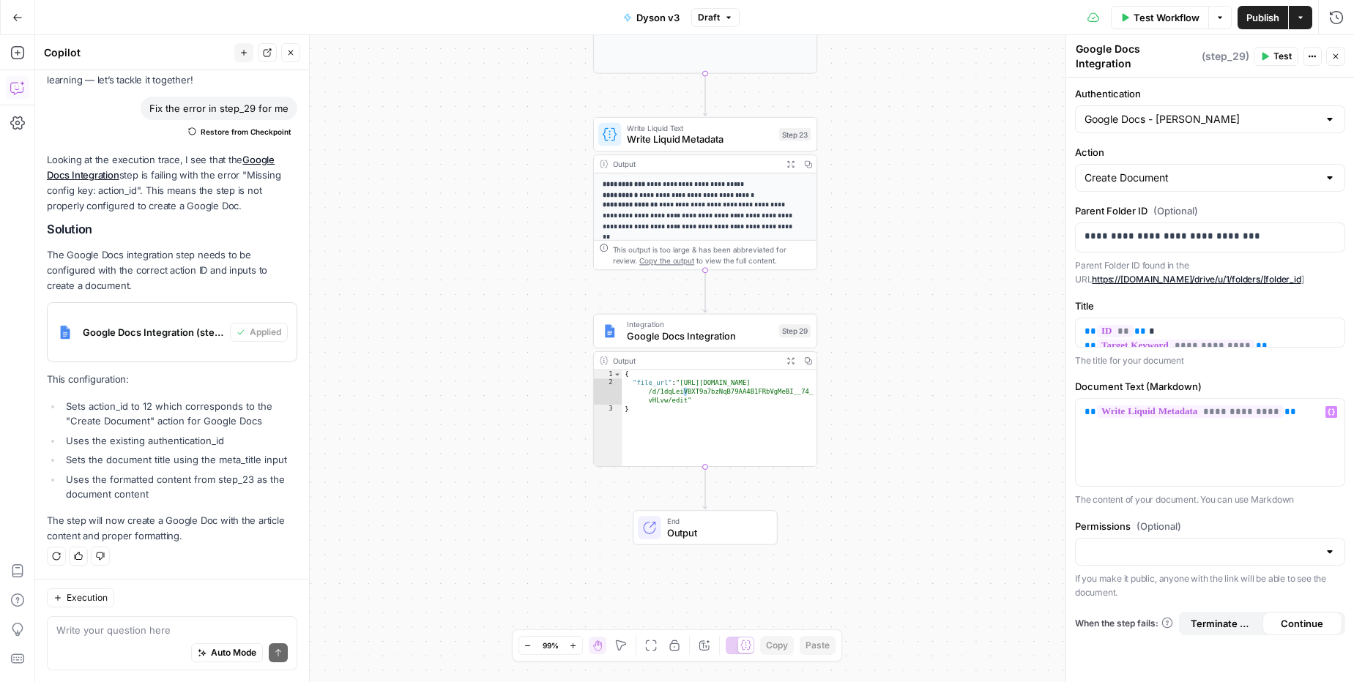
click at [1269, 54] on button "Test" at bounding box center [1275, 56] width 45 height 19
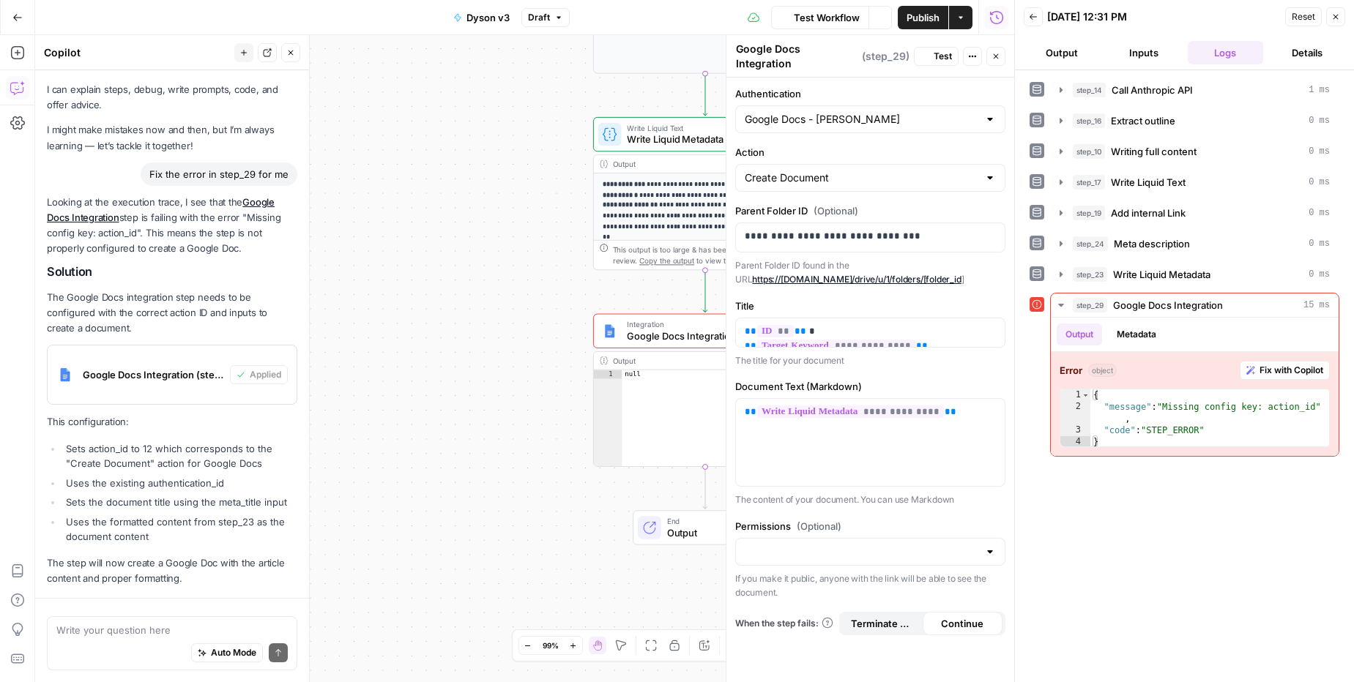
scroll to position [91, 0]
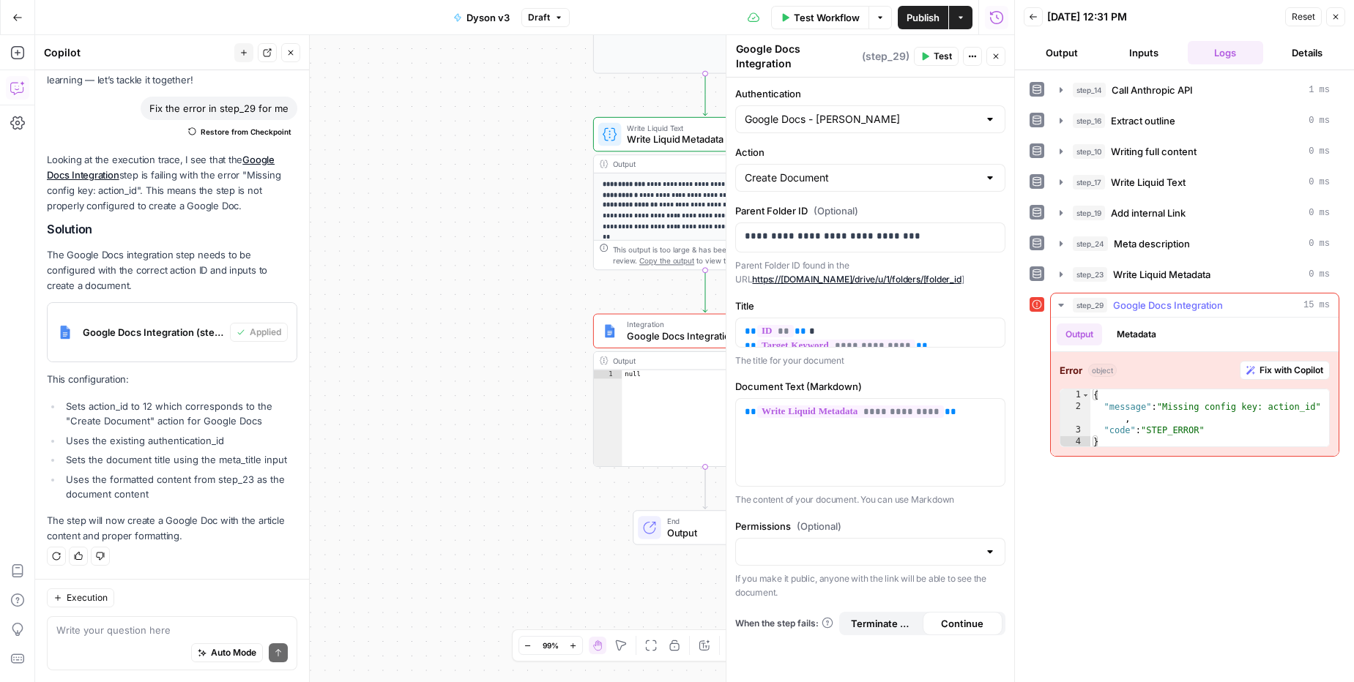
click at [1283, 364] on span "Fix with Copilot" at bounding box center [1291, 370] width 64 height 13
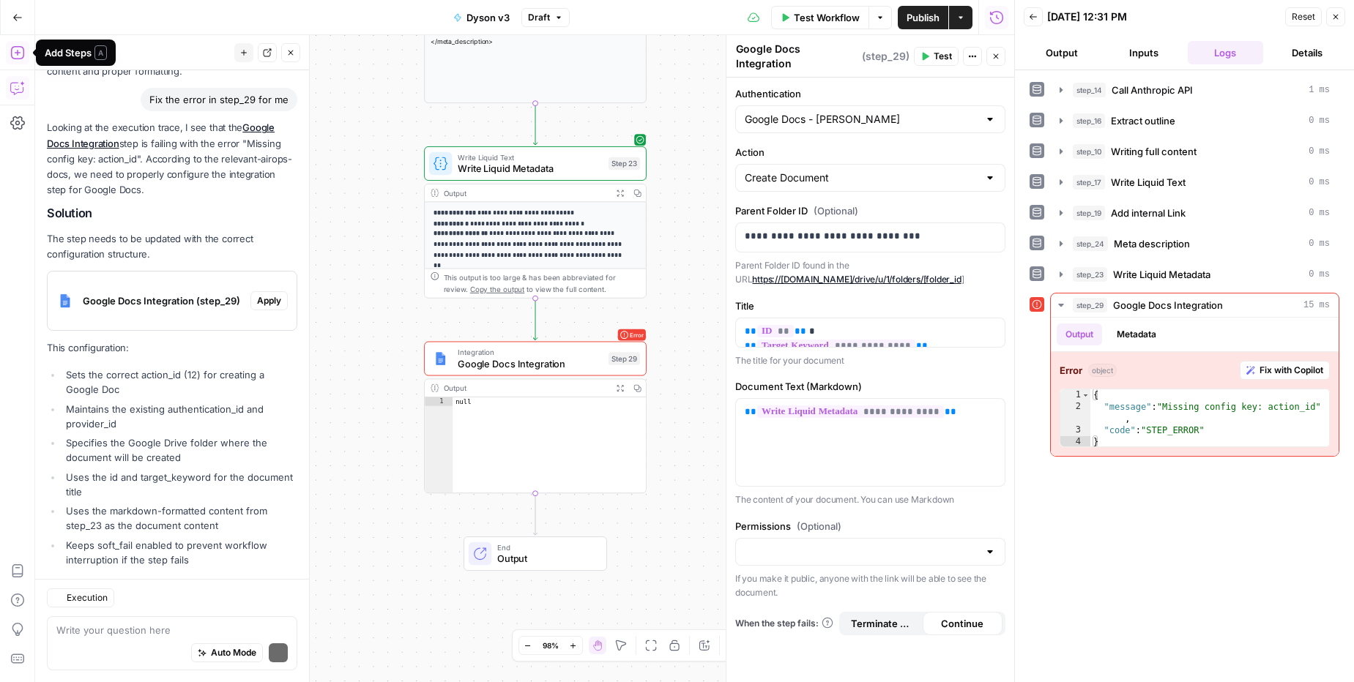
scroll to position [622, 0]
